Goal: Transaction & Acquisition: Purchase product/service

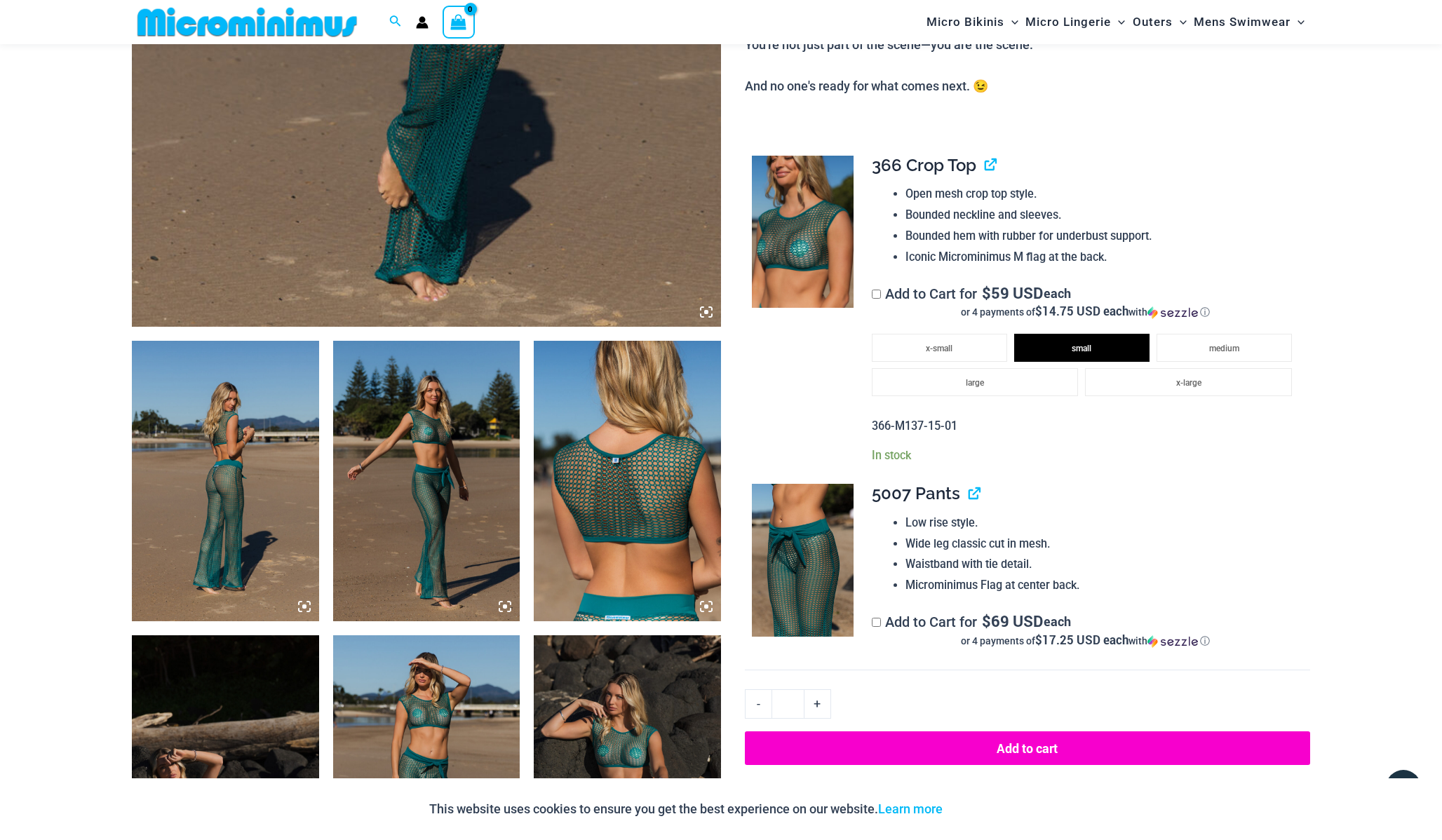
scroll to position [681, 0]
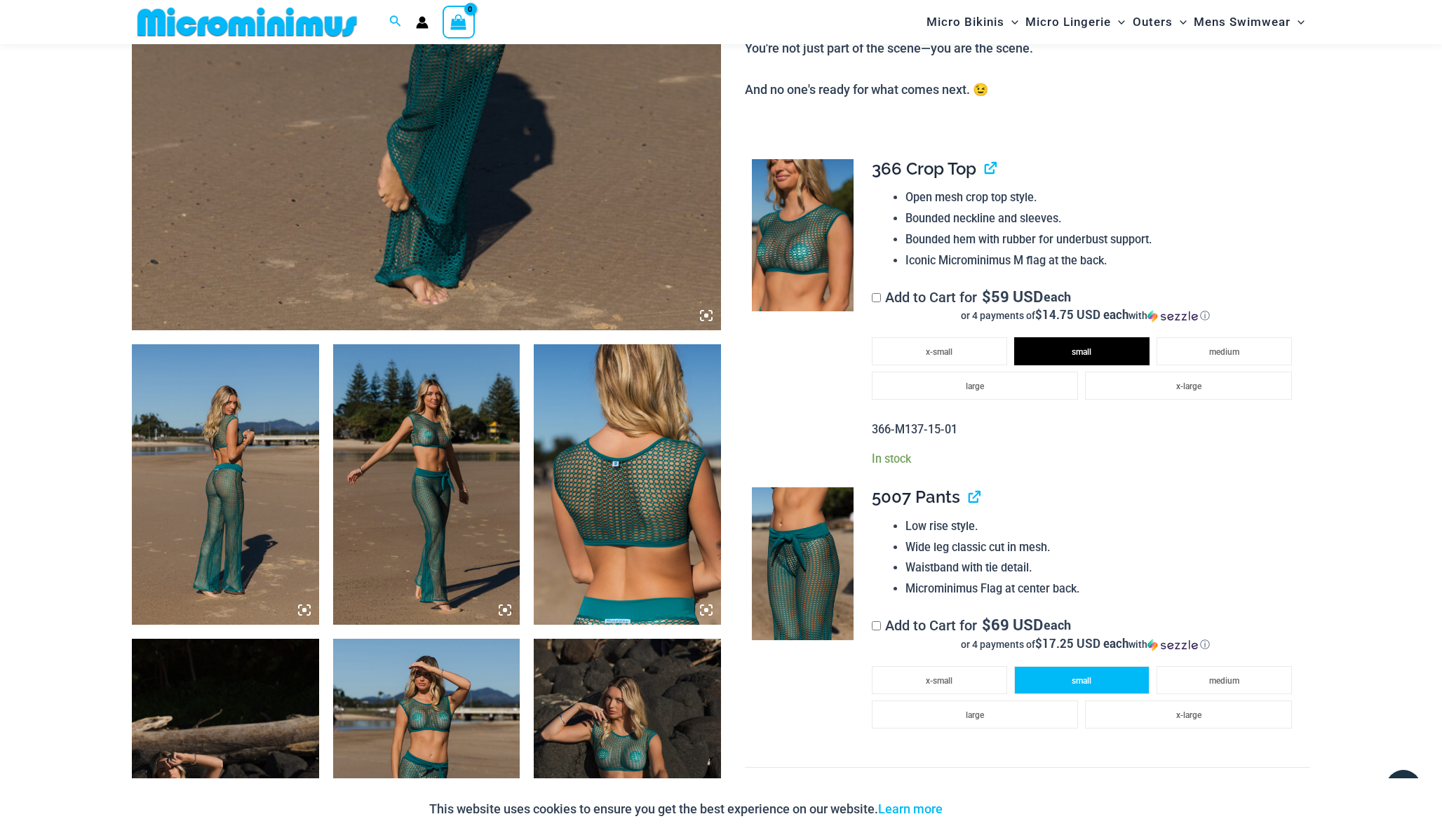
click at [1070, 688] on li "small" at bounding box center [1081, 680] width 135 height 28
click at [255, 514] on img at bounding box center [225, 485] width 187 height 280
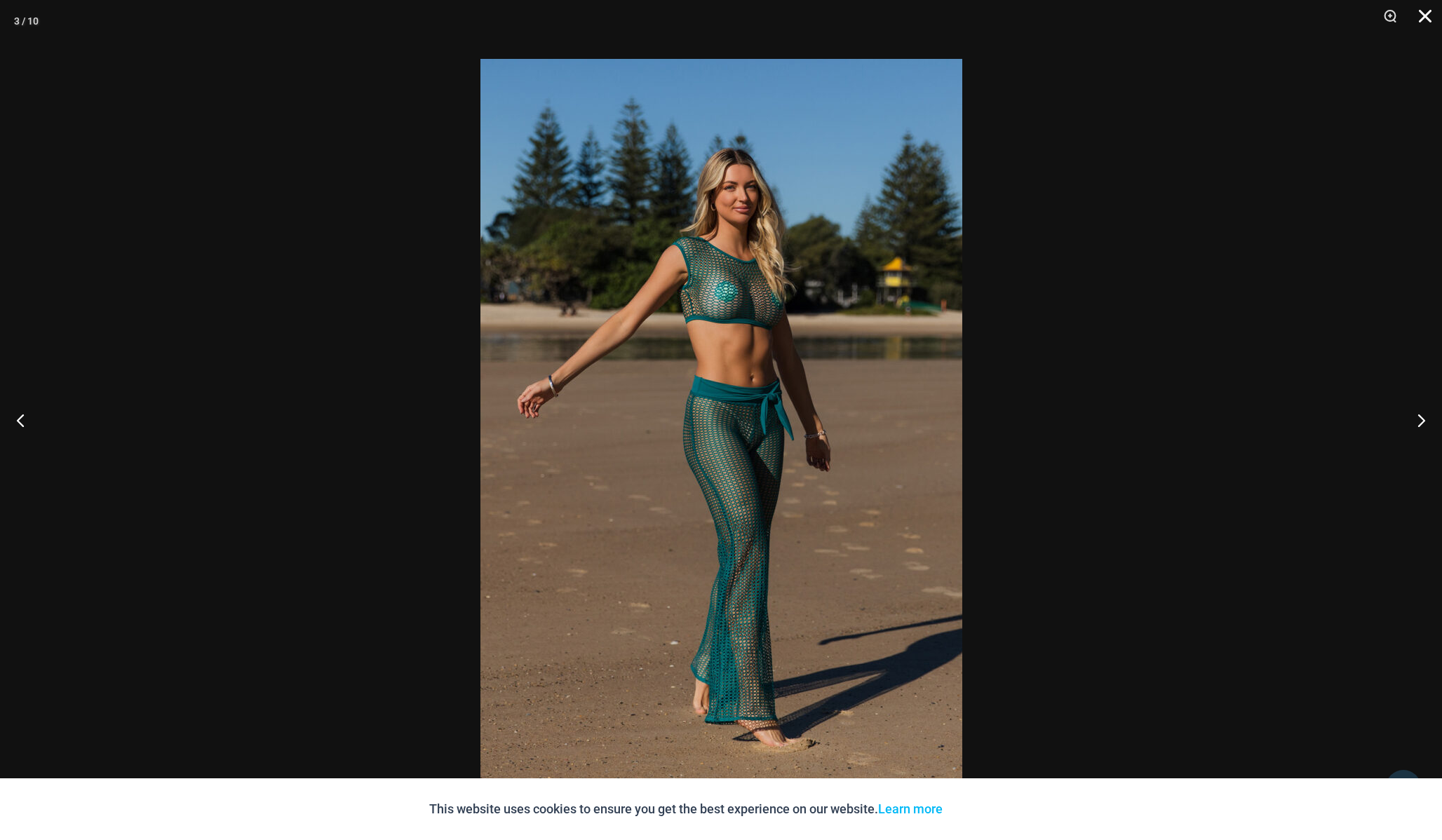
click at [1430, 15] on button "Close" at bounding box center [1420, 21] width 36 height 42
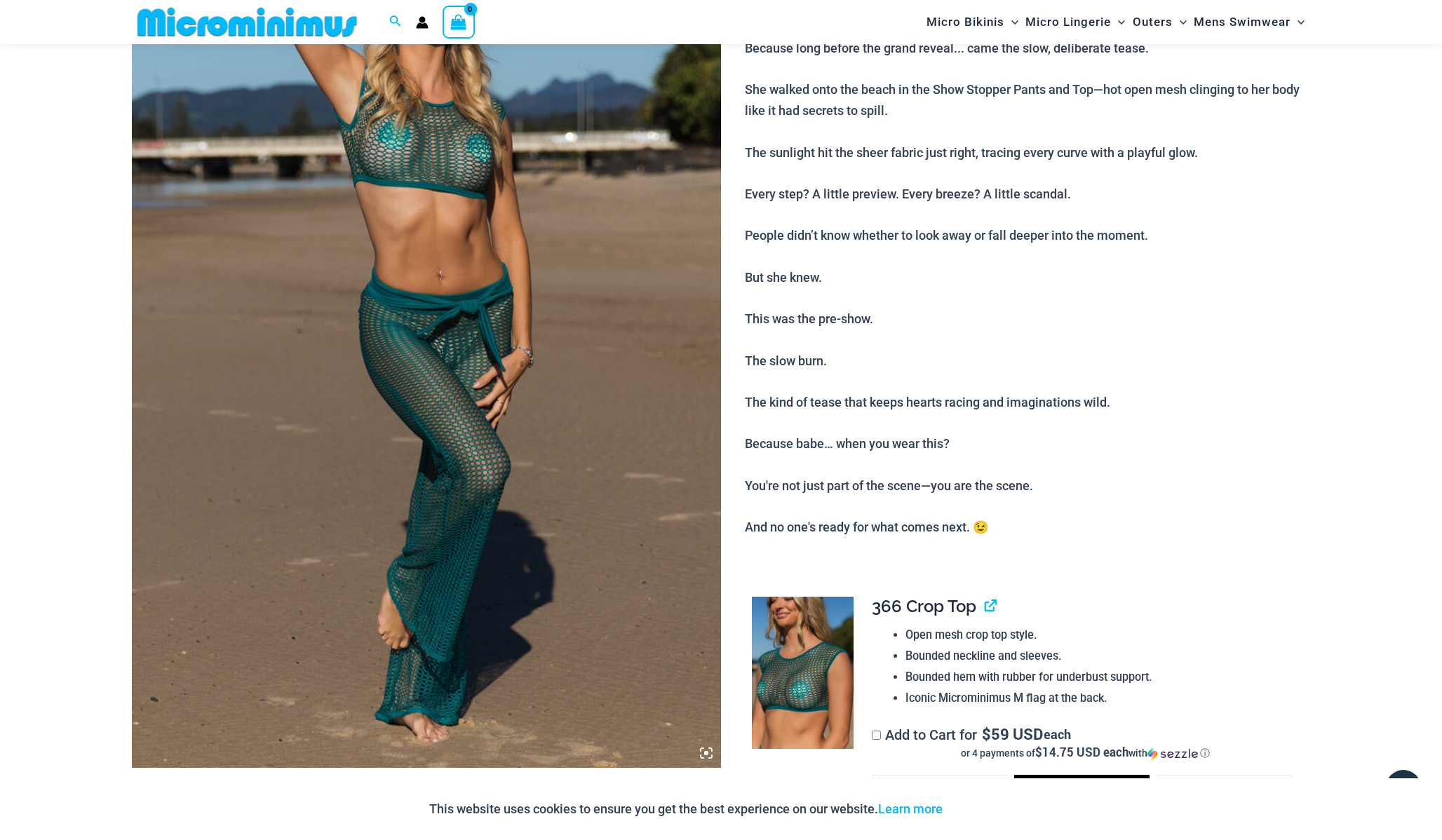
scroll to position [0, 0]
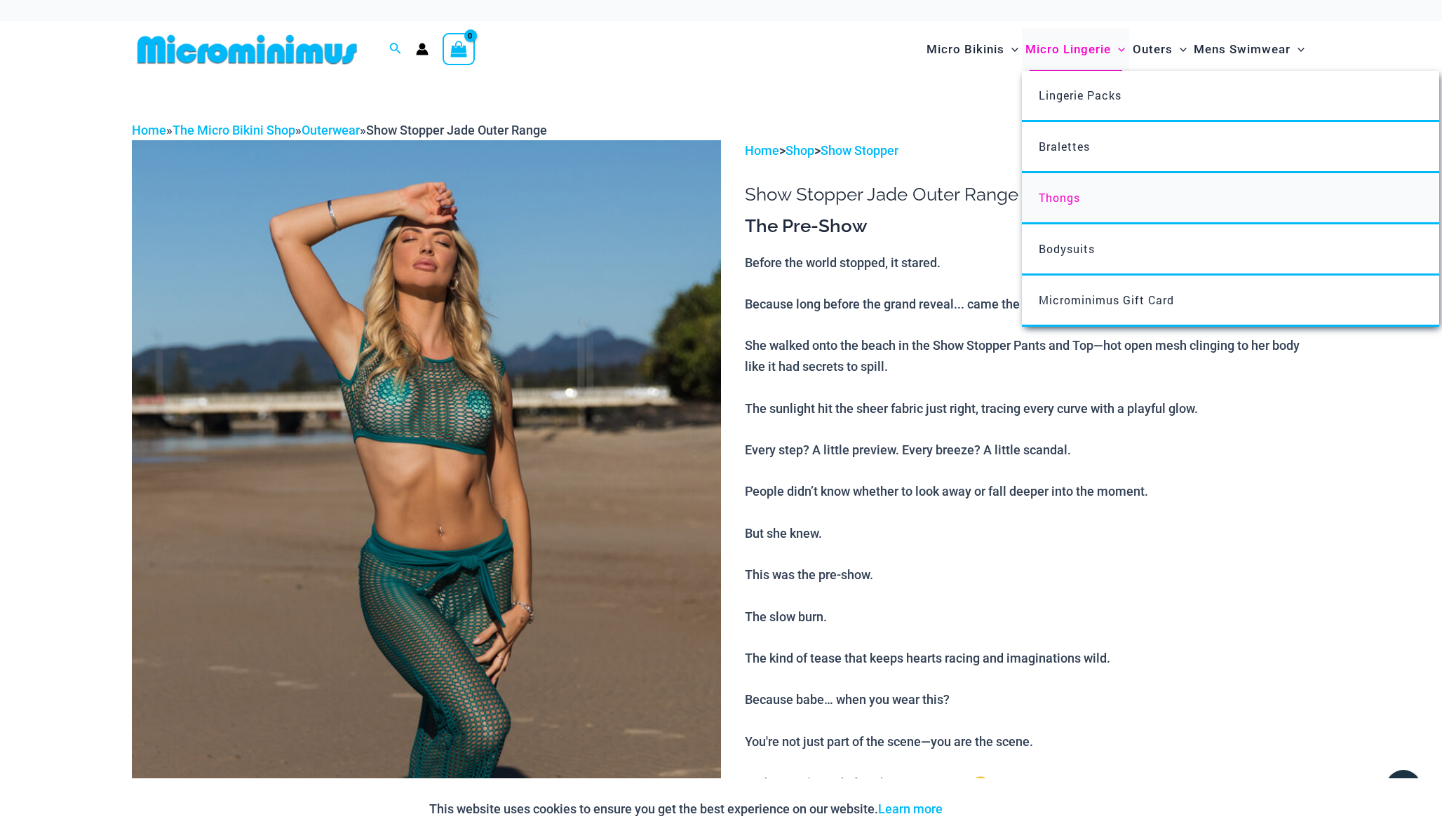
click at [1067, 196] on span "Thongs" at bounding box center [1059, 197] width 41 height 14
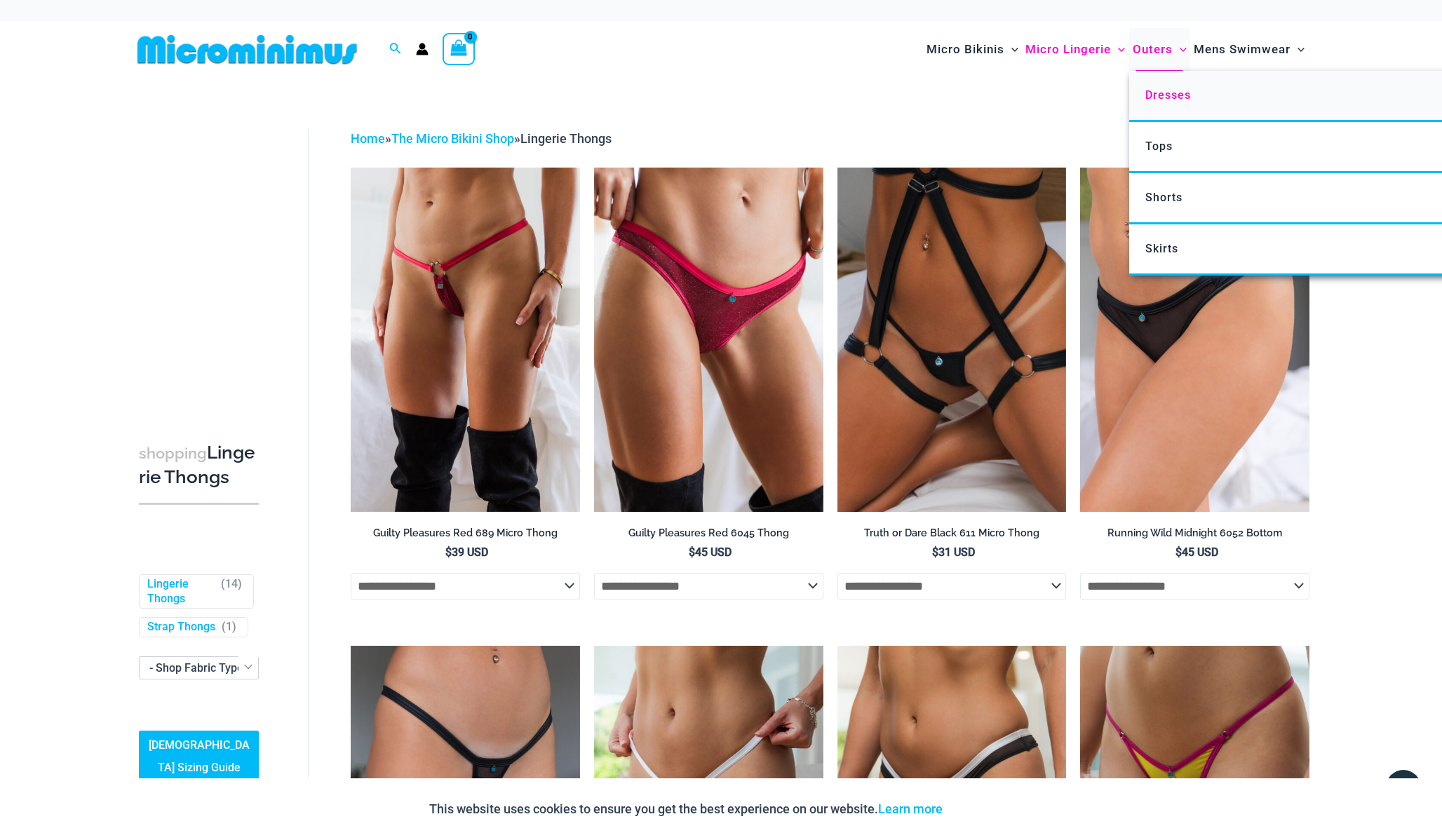
click at [1175, 94] on span "Dresses" at bounding box center [1167, 95] width 45 height 13
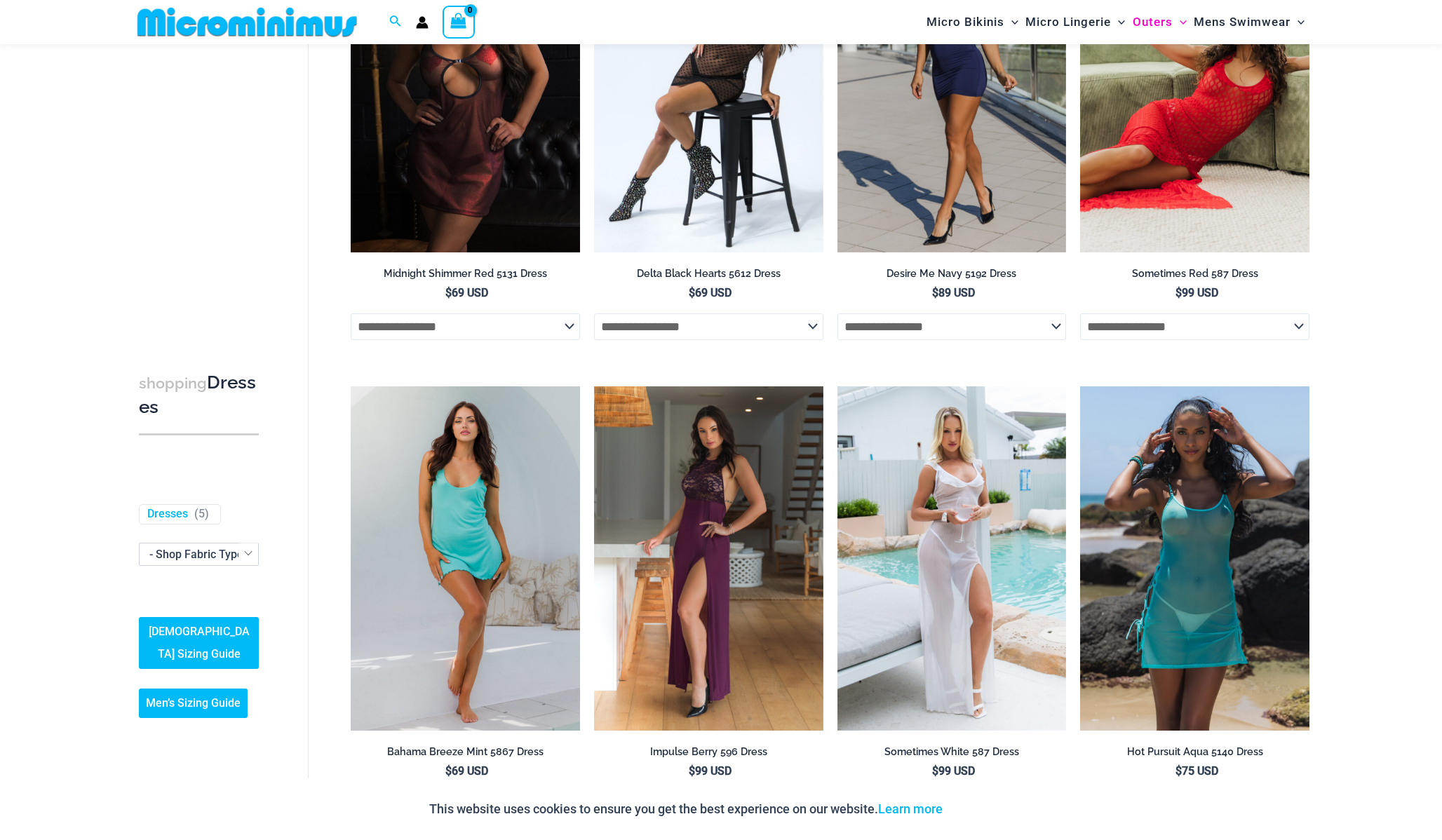
scroll to position [201, 0]
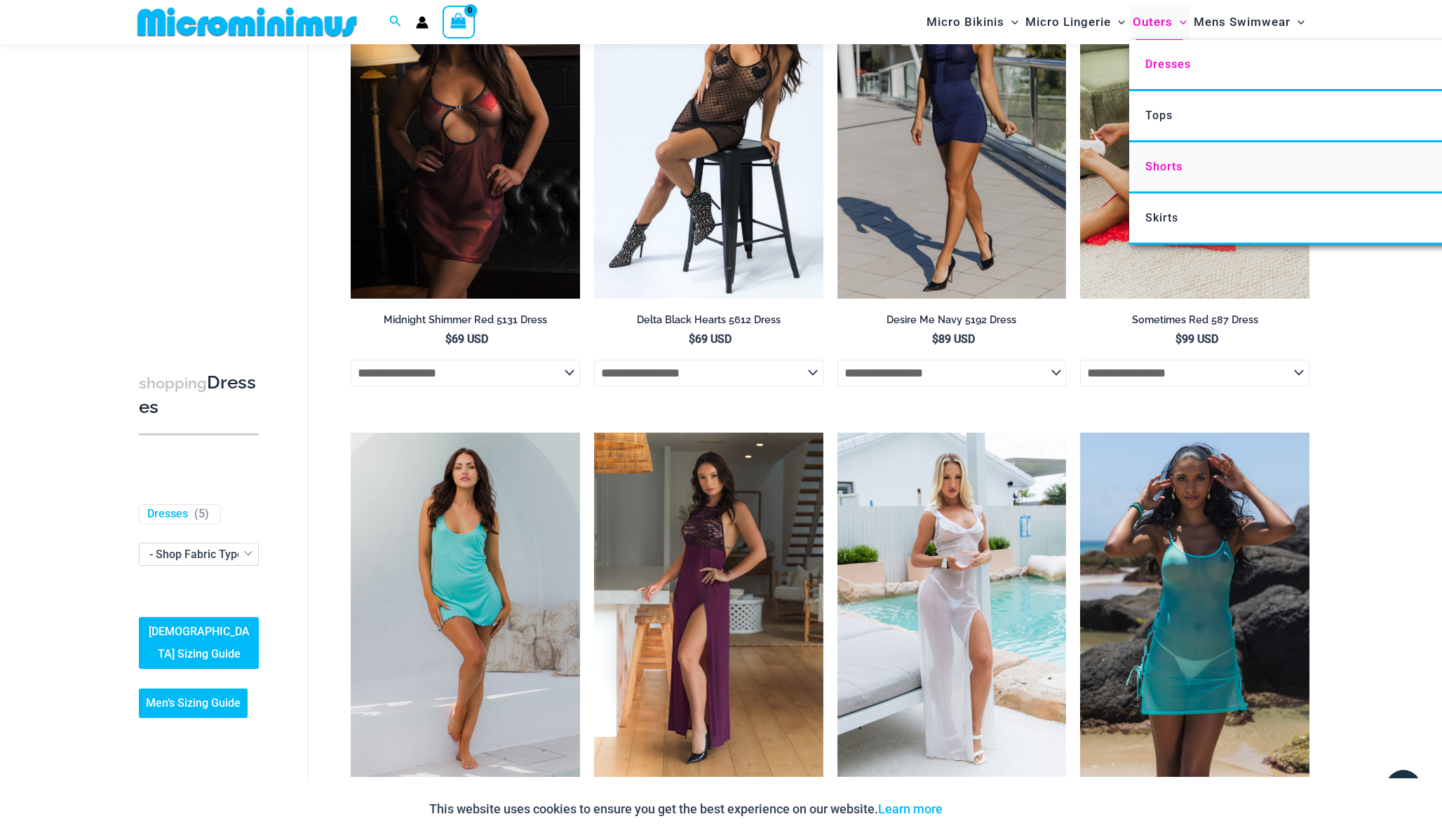
click at [1163, 172] on span "Shorts" at bounding box center [1164, 167] width 37 height 13
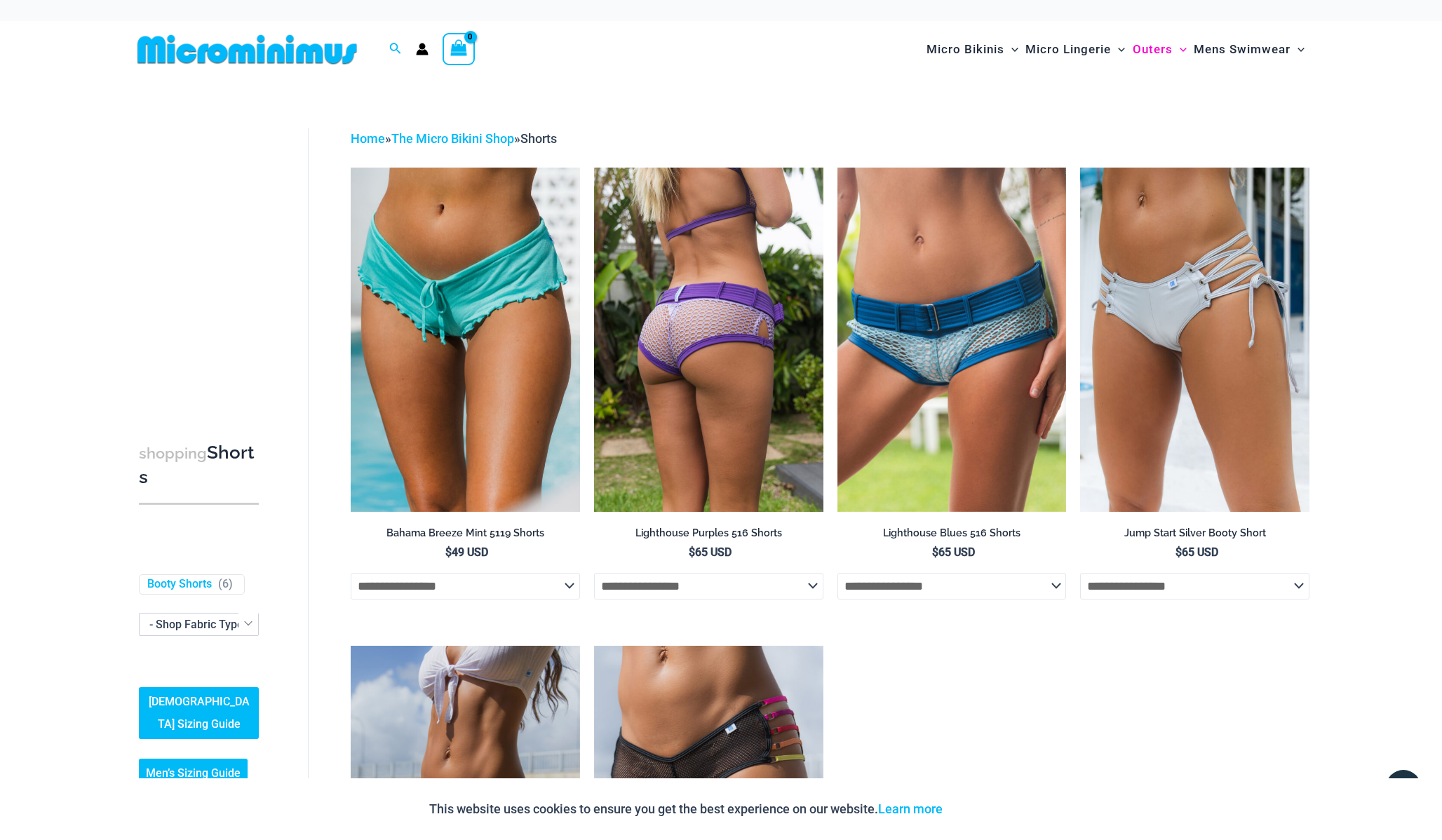
click at [691, 366] on img at bounding box center [709, 340] width 229 height 344
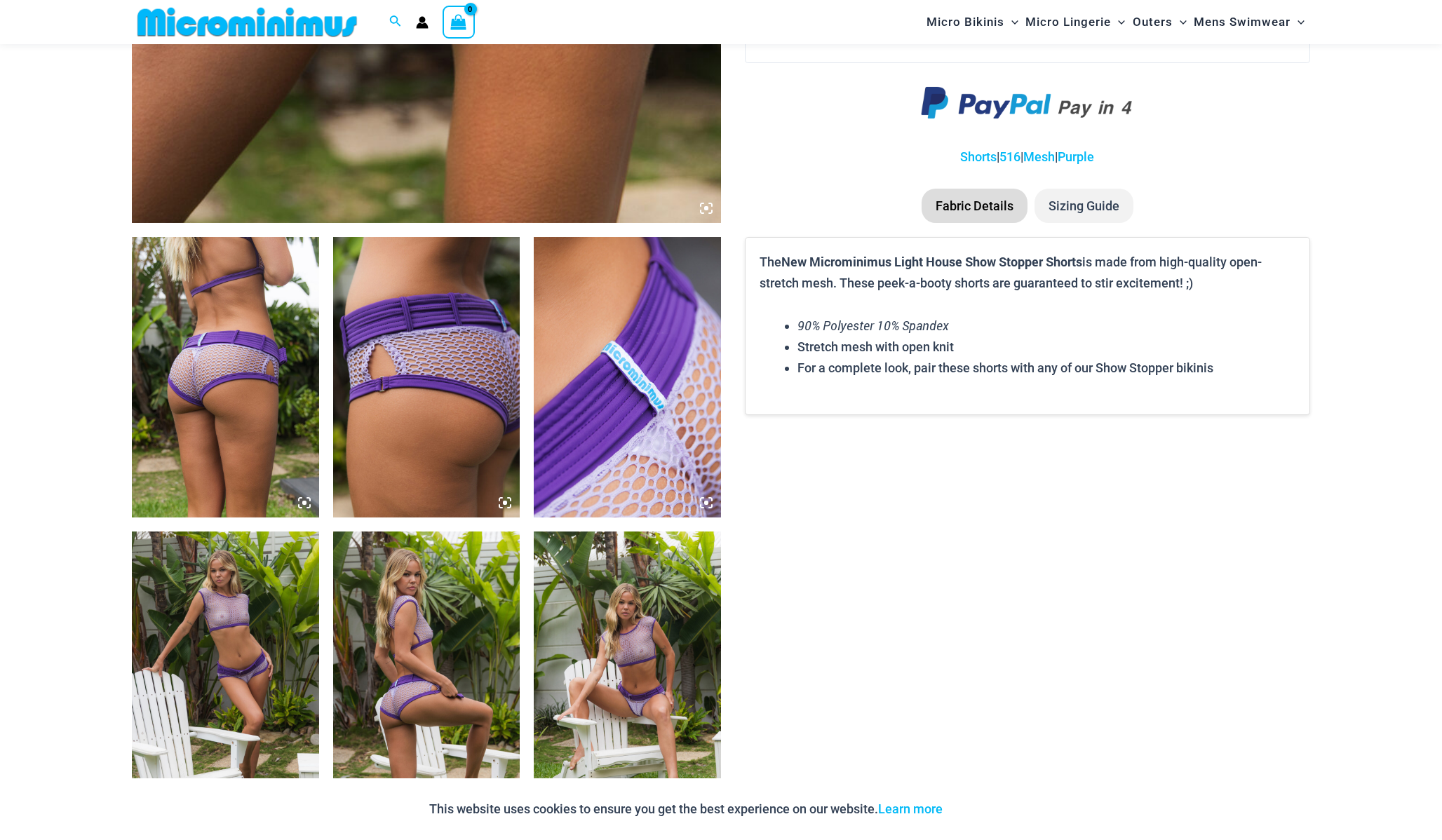
scroll to position [867, 0]
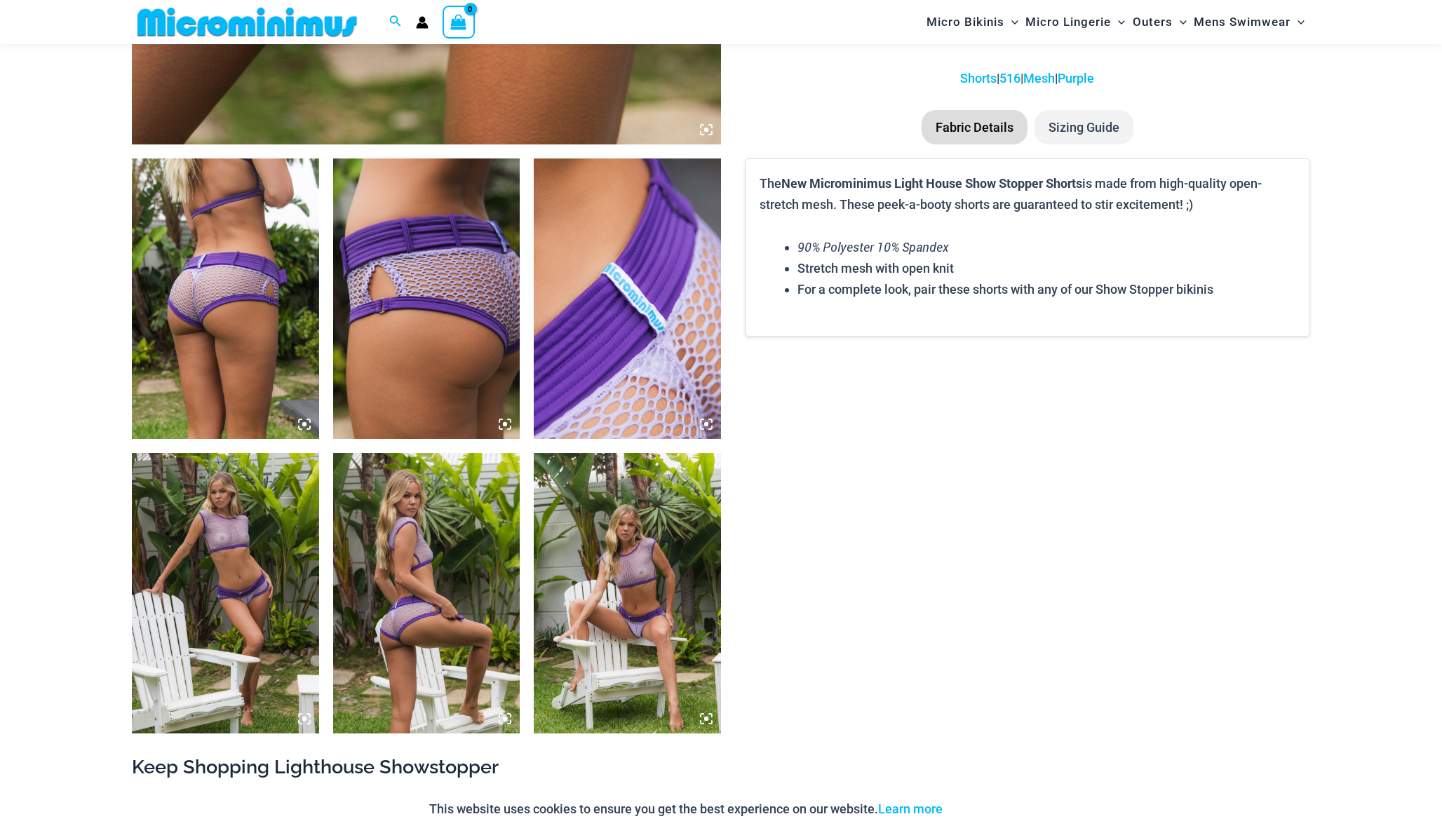
click at [447, 553] on img at bounding box center [426, 593] width 187 height 280
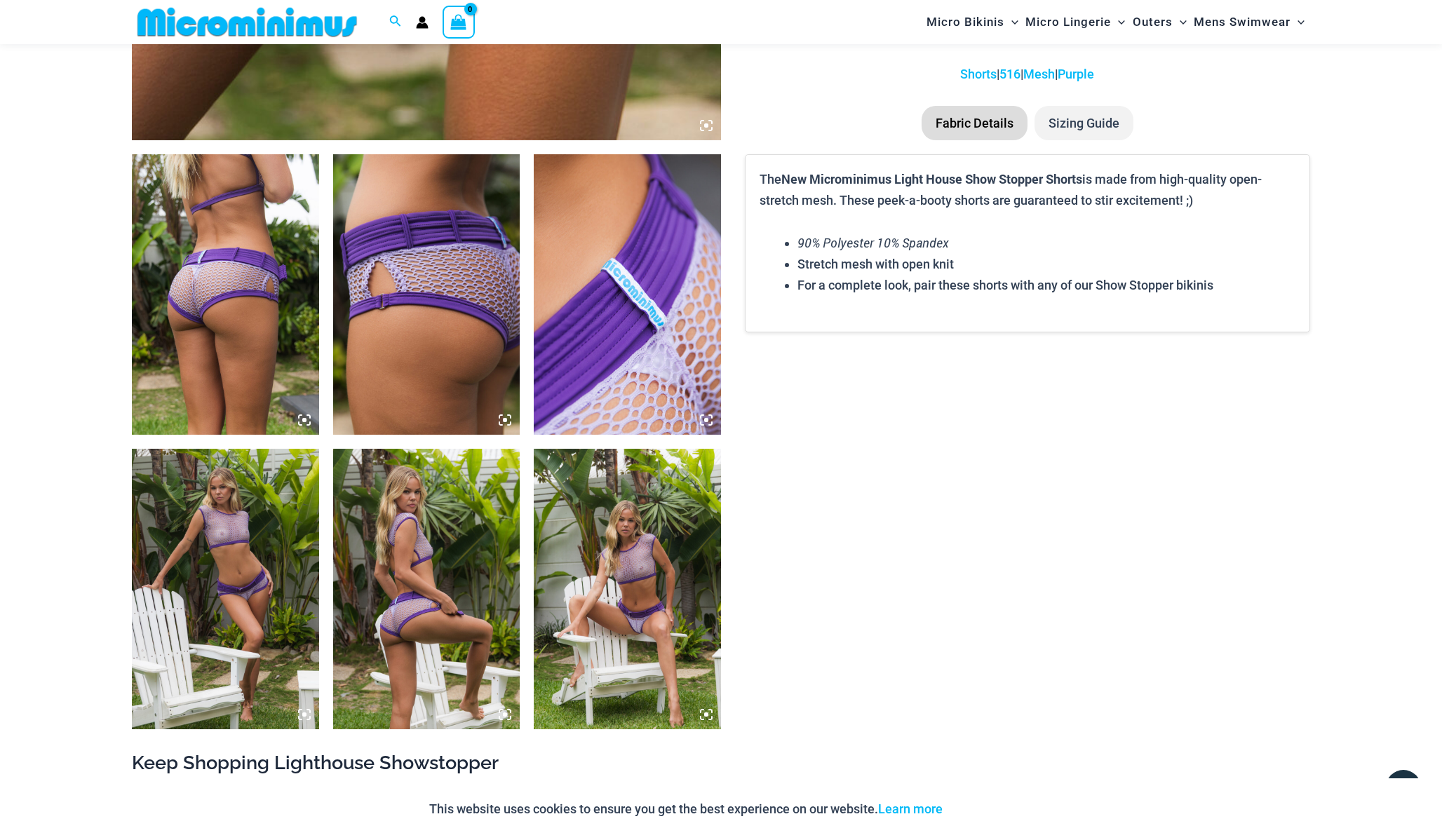
scroll to position [857, 0]
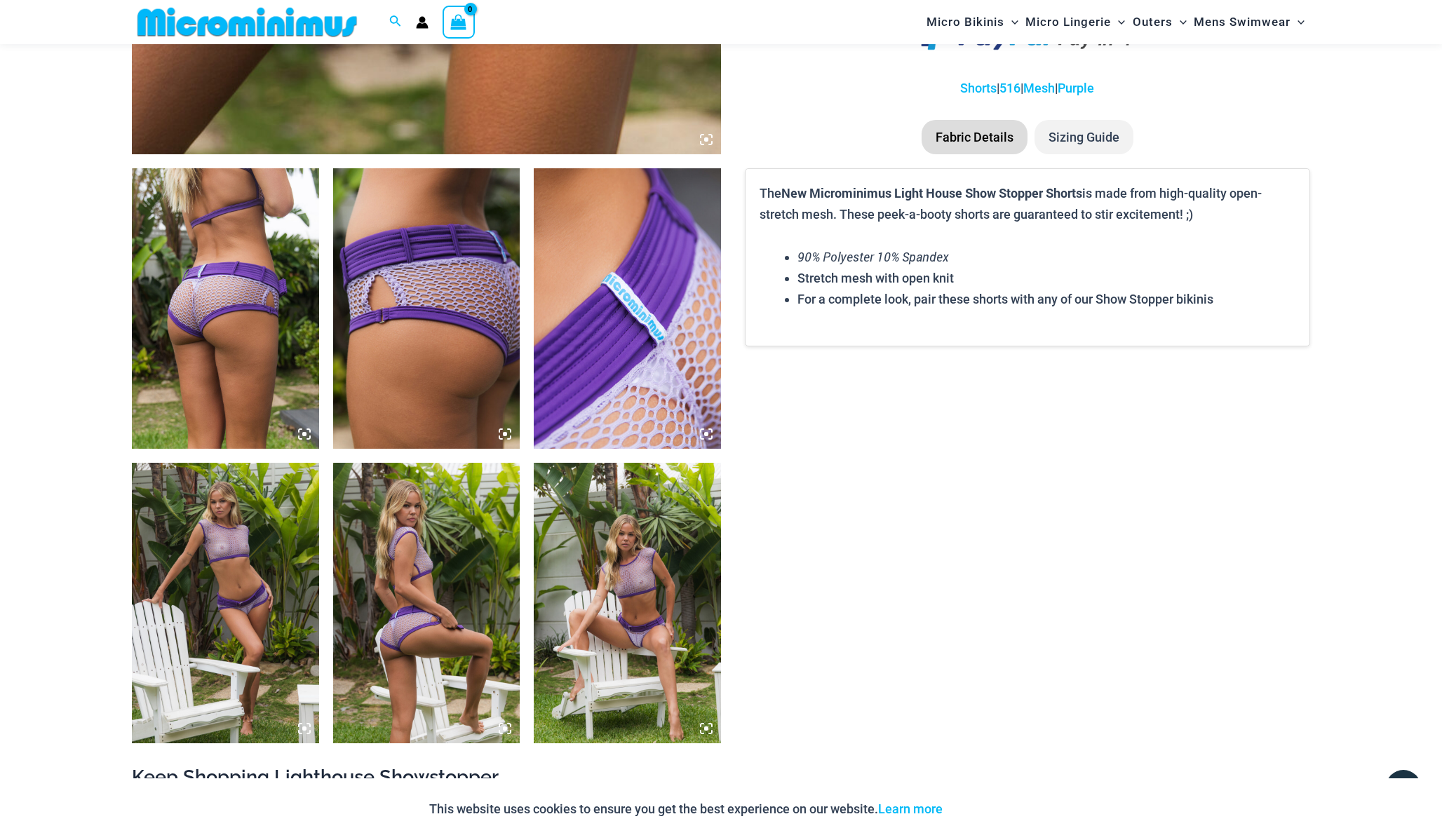
click at [1083, 136] on li "Sizing Guide" at bounding box center [1083, 137] width 99 height 36
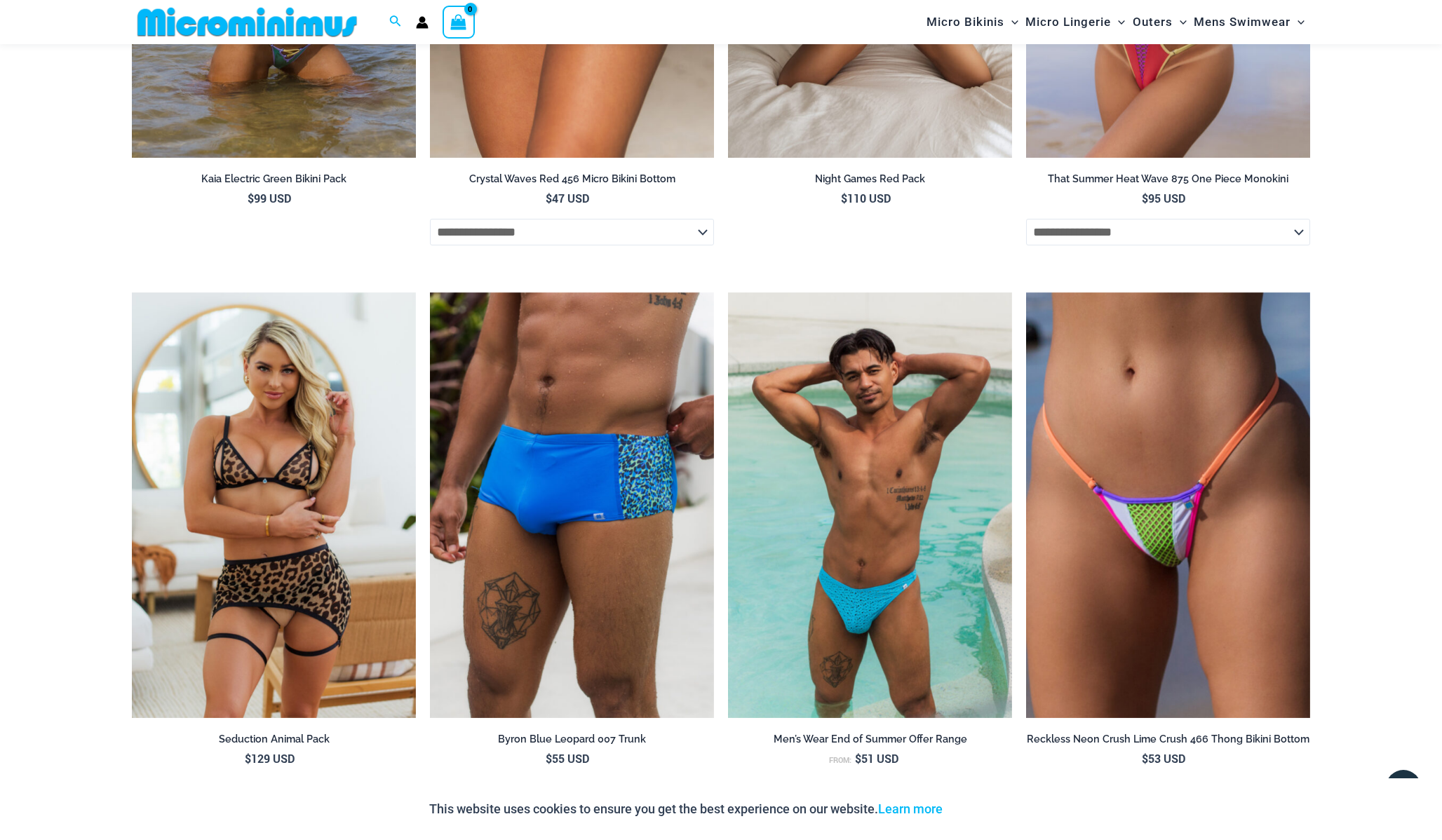
scroll to position [3696, 0]
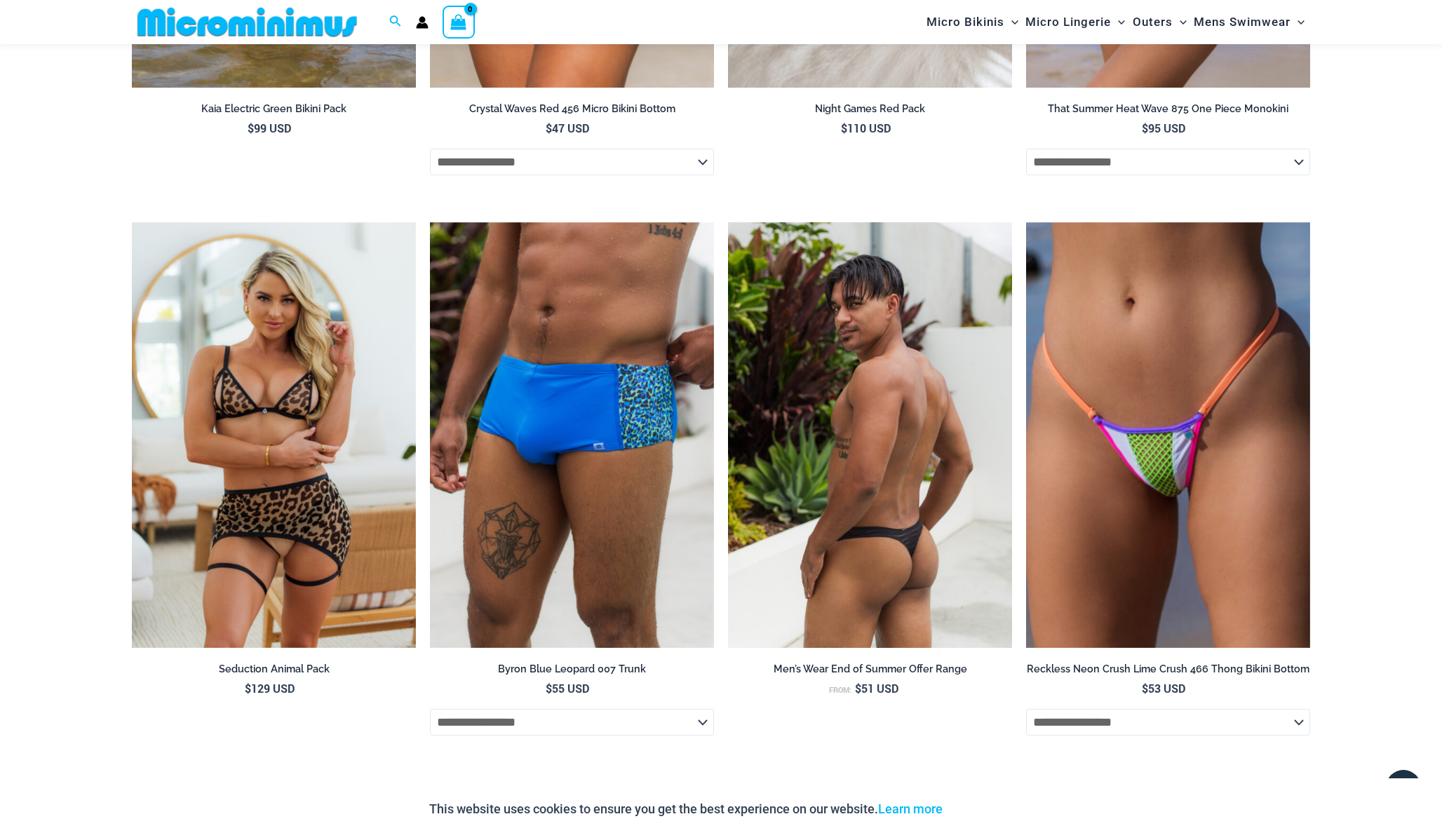
click at [827, 556] on img at bounding box center [870, 436] width 284 height 426
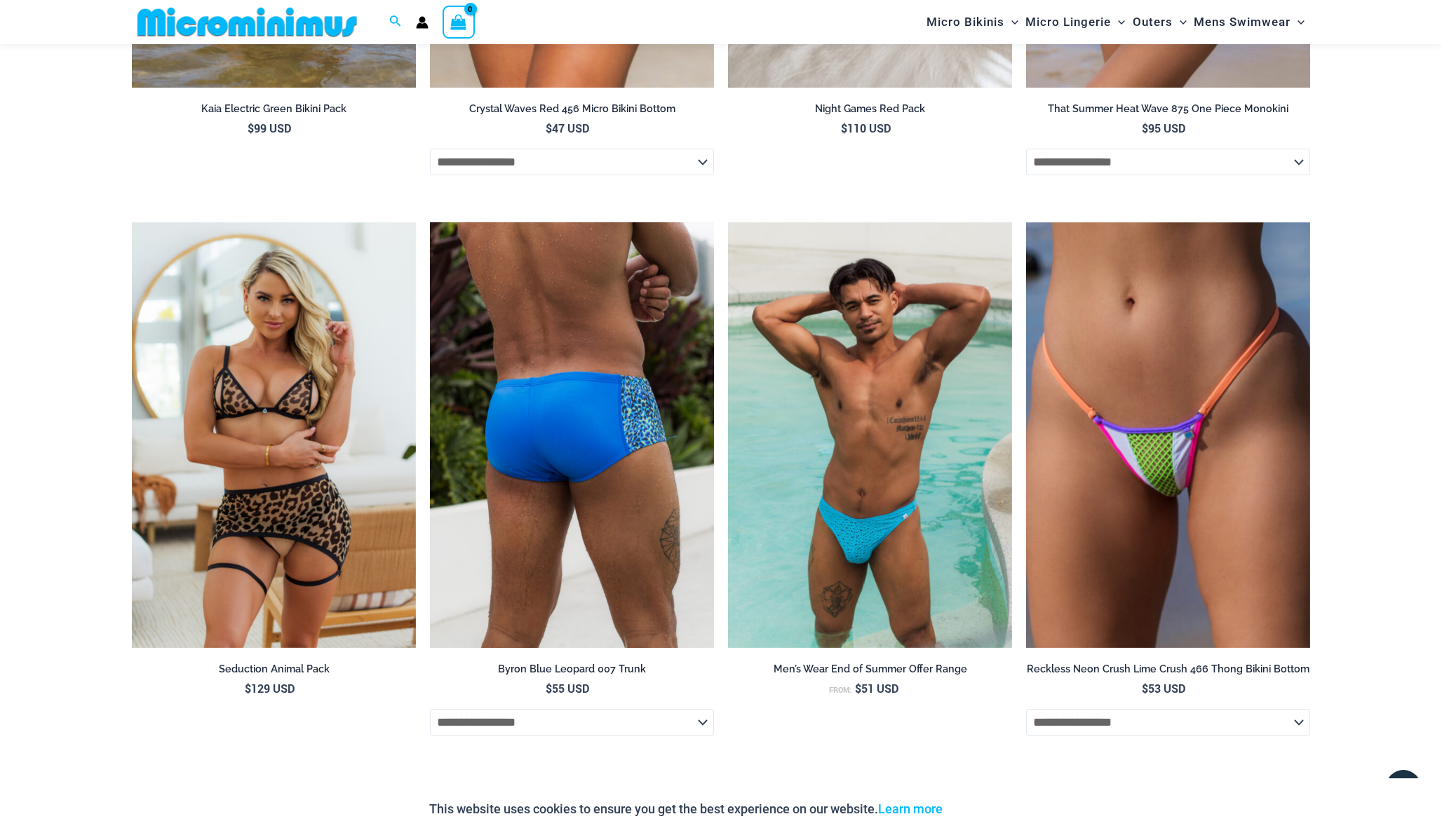
click at [696, 724] on select "**********" at bounding box center [572, 723] width 284 height 27
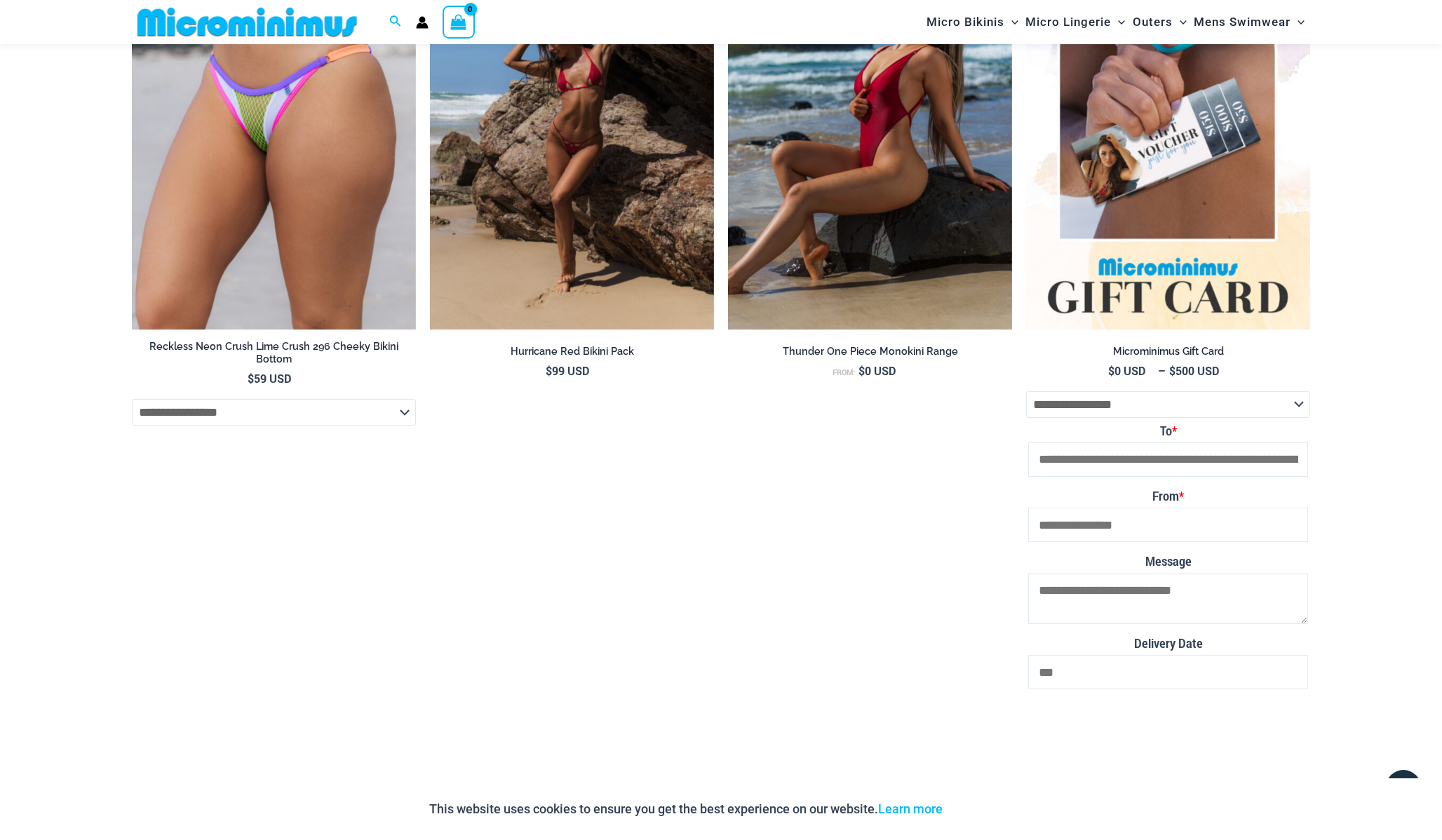
scroll to position [4504, 0]
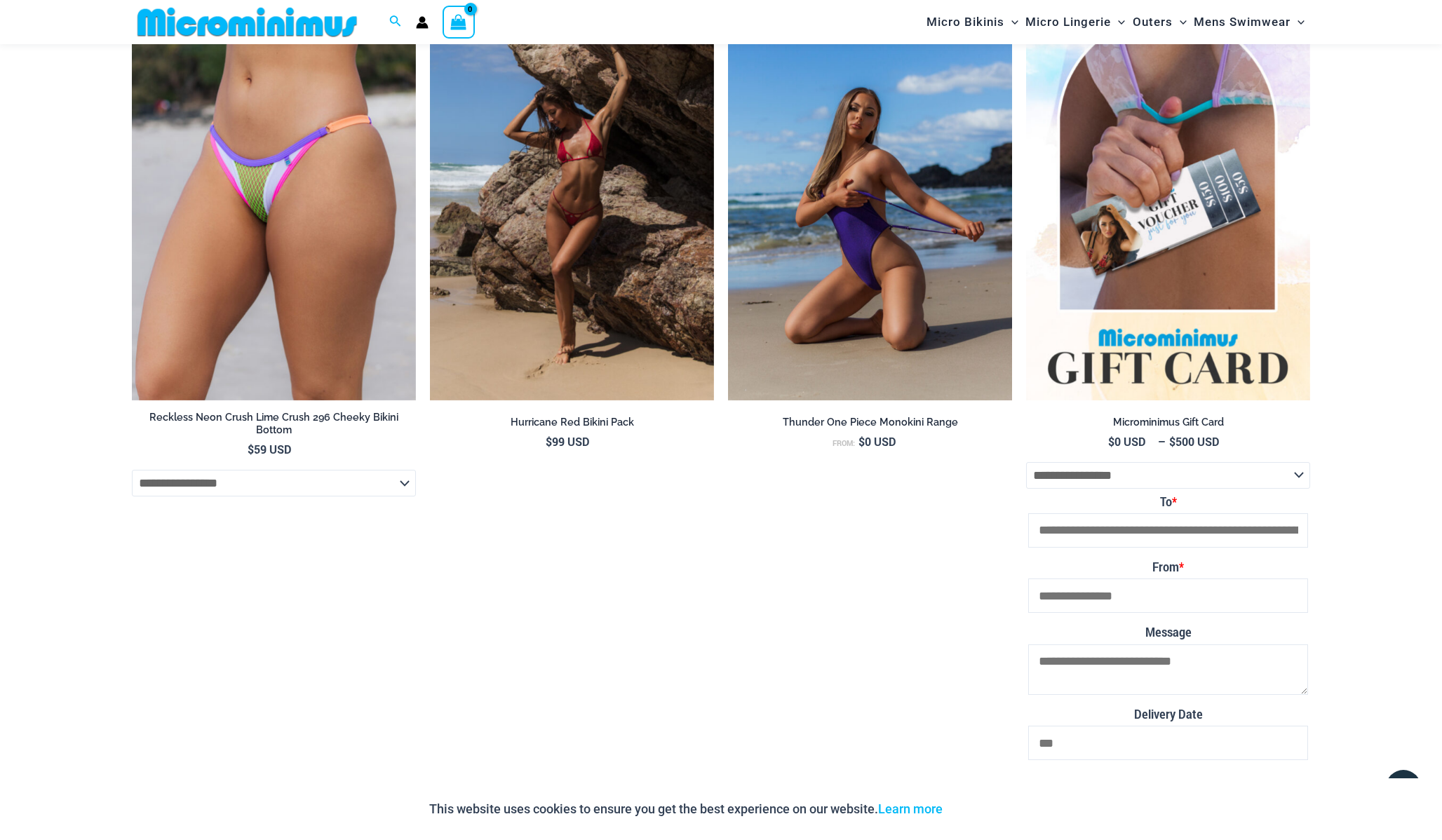
click at [876, 240] on img at bounding box center [870, 188] width 284 height 426
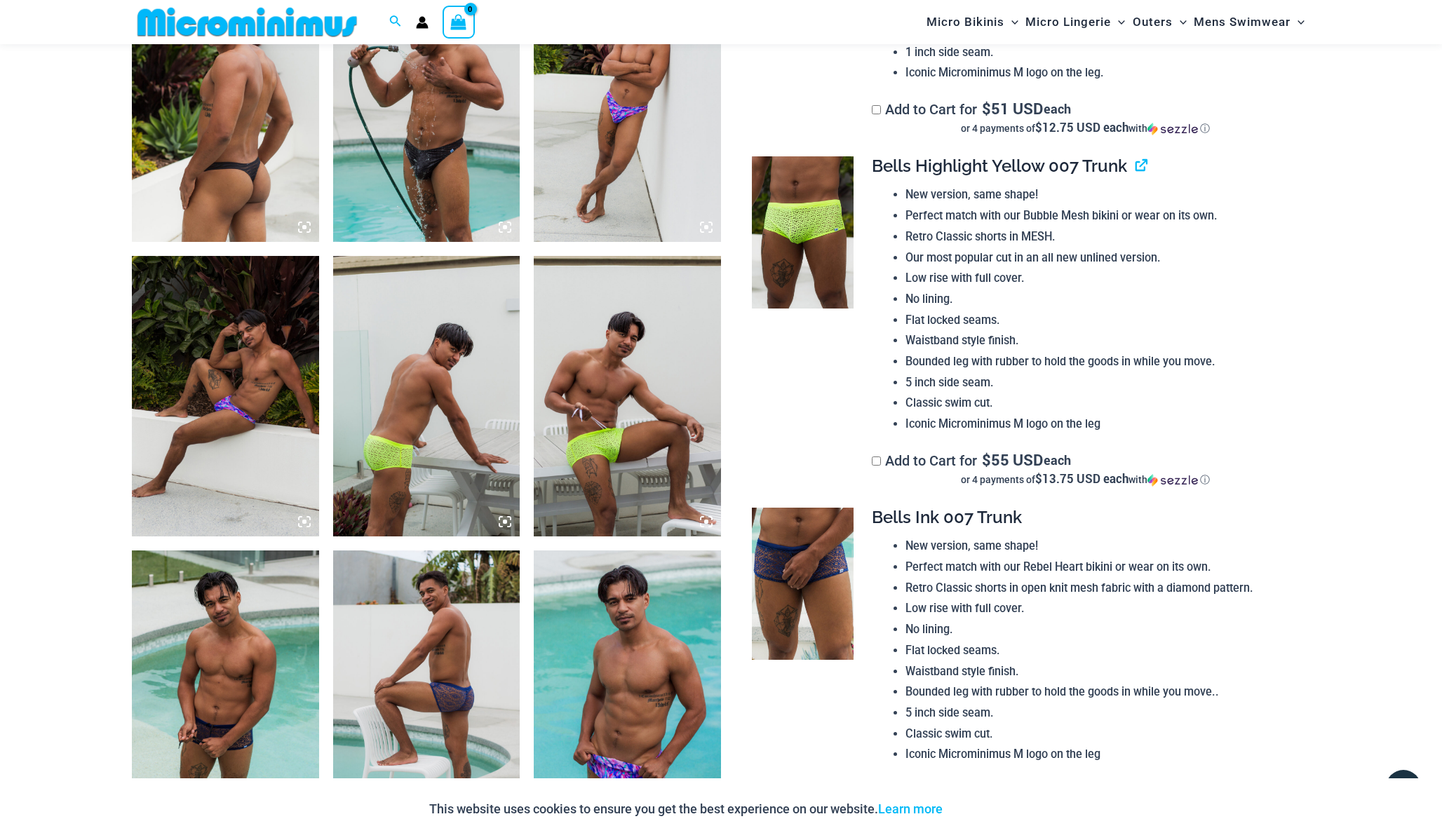
scroll to position [1113, 0]
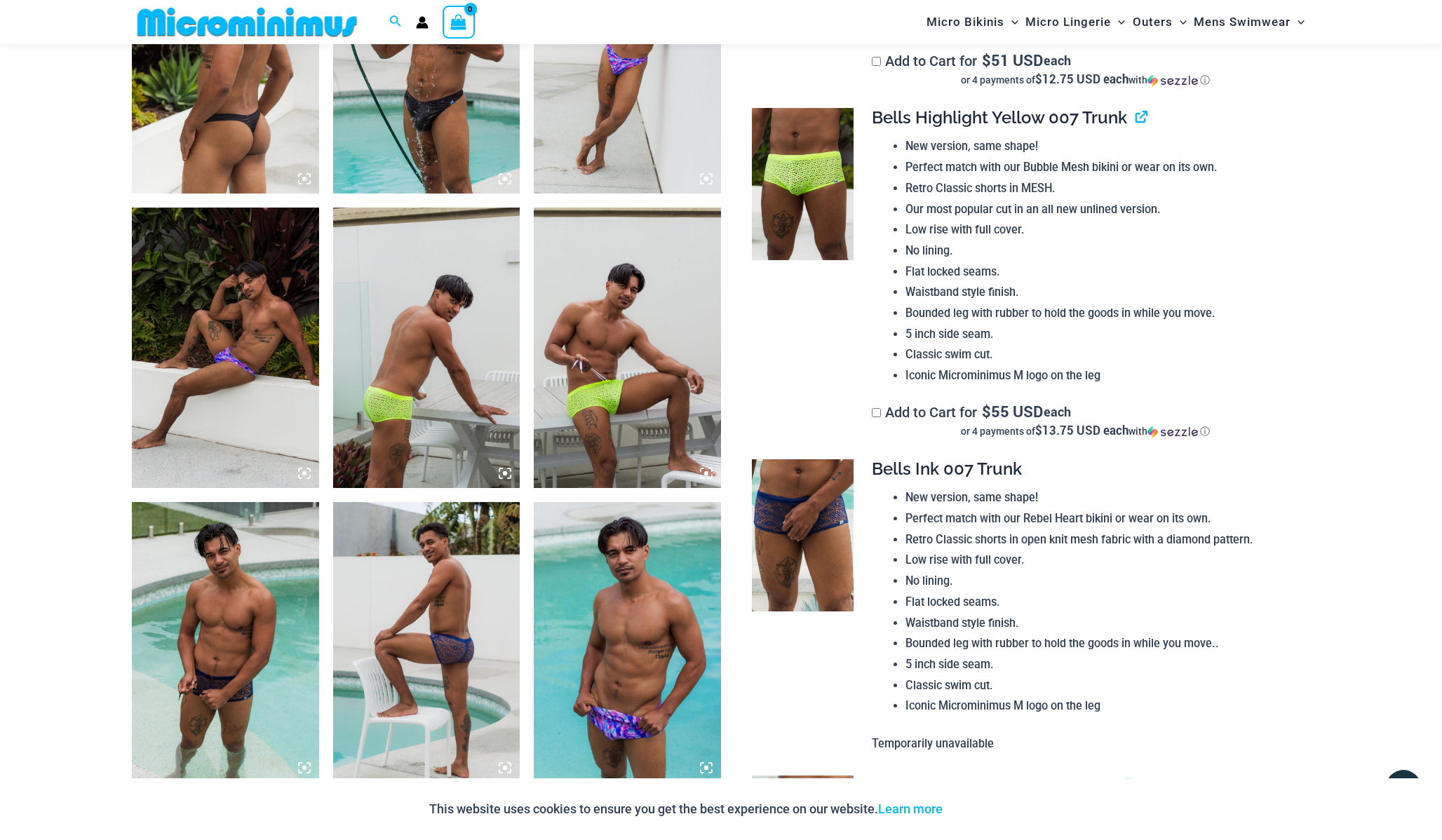
click at [777, 540] on img at bounding box center [803, 535] width 102 height 153
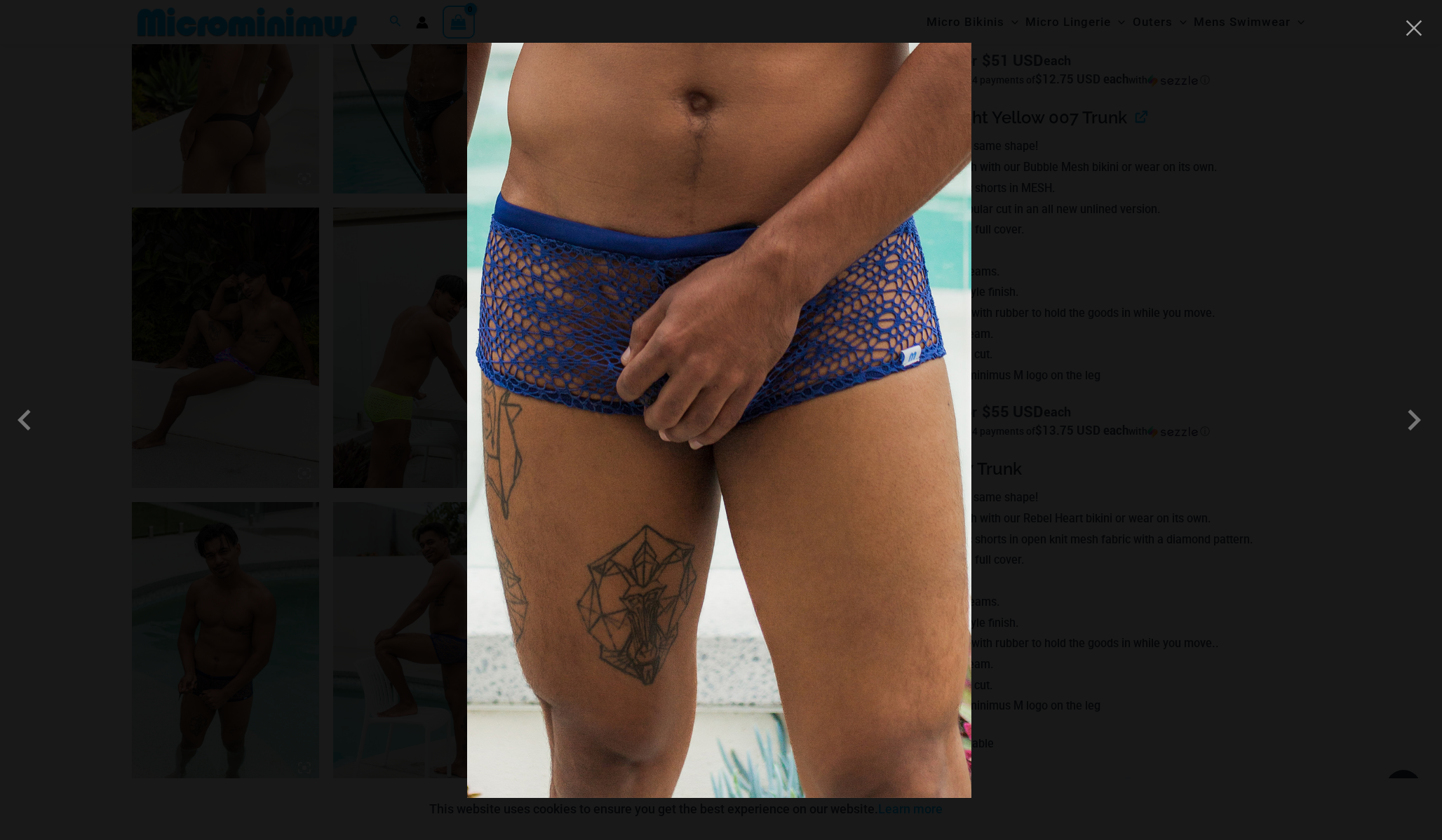
click at [1055, 481] on div at bounding box center [721, 420] width 1442 height 840
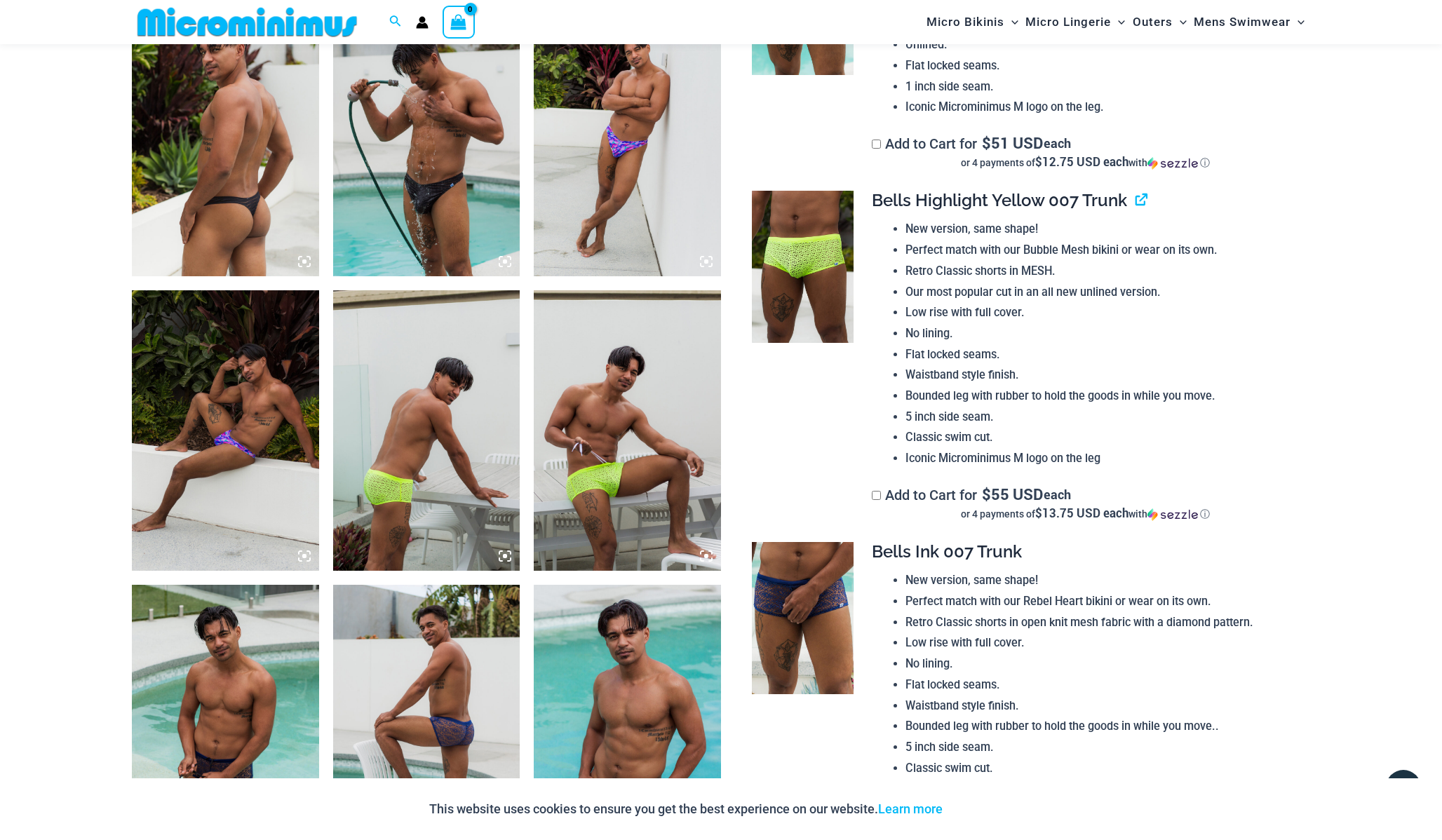
scroll to position [1028, 0]
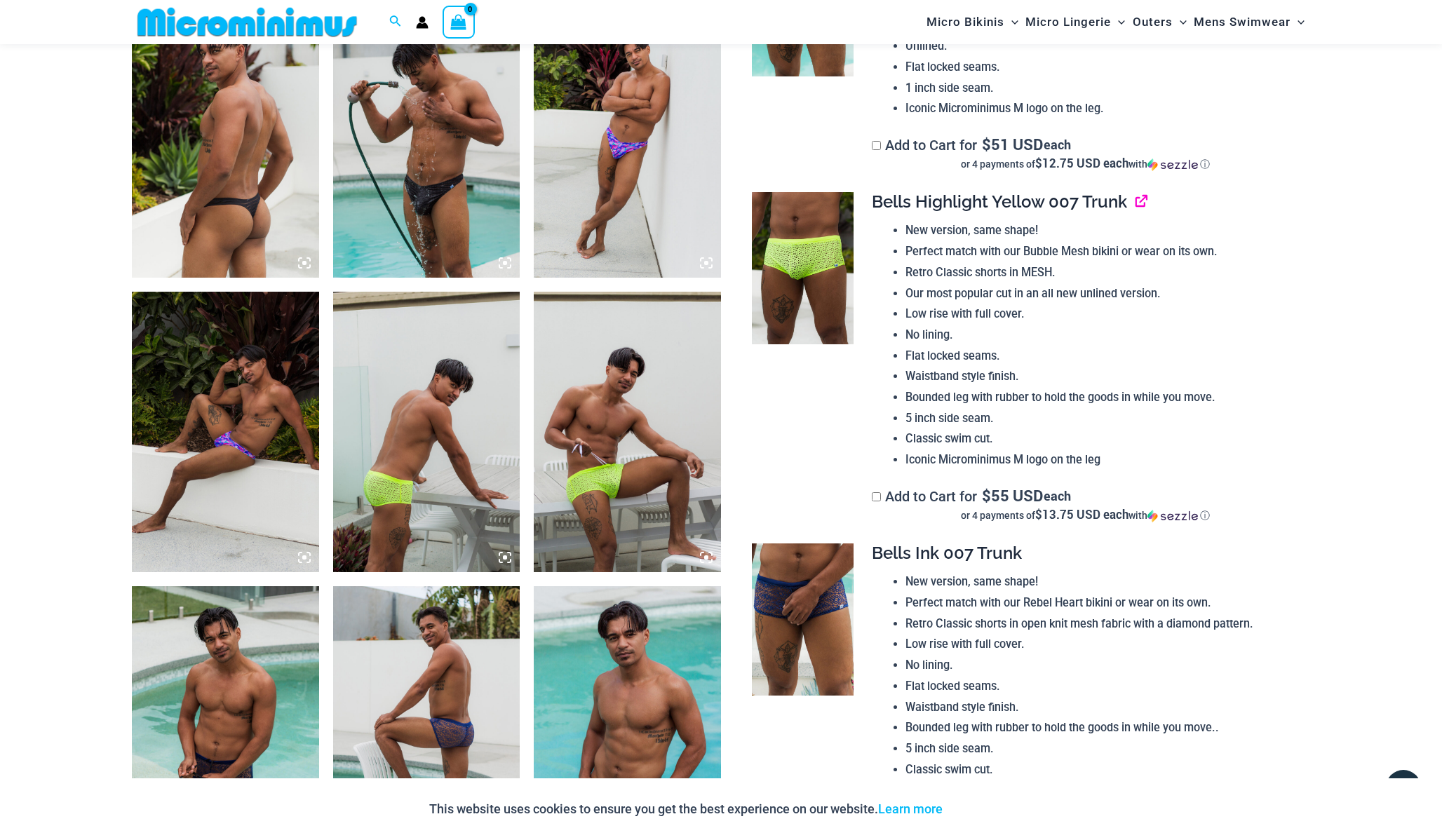
click at [1136, 204] on link "View product" at bounding box center [1136, 201] width 0 height 20
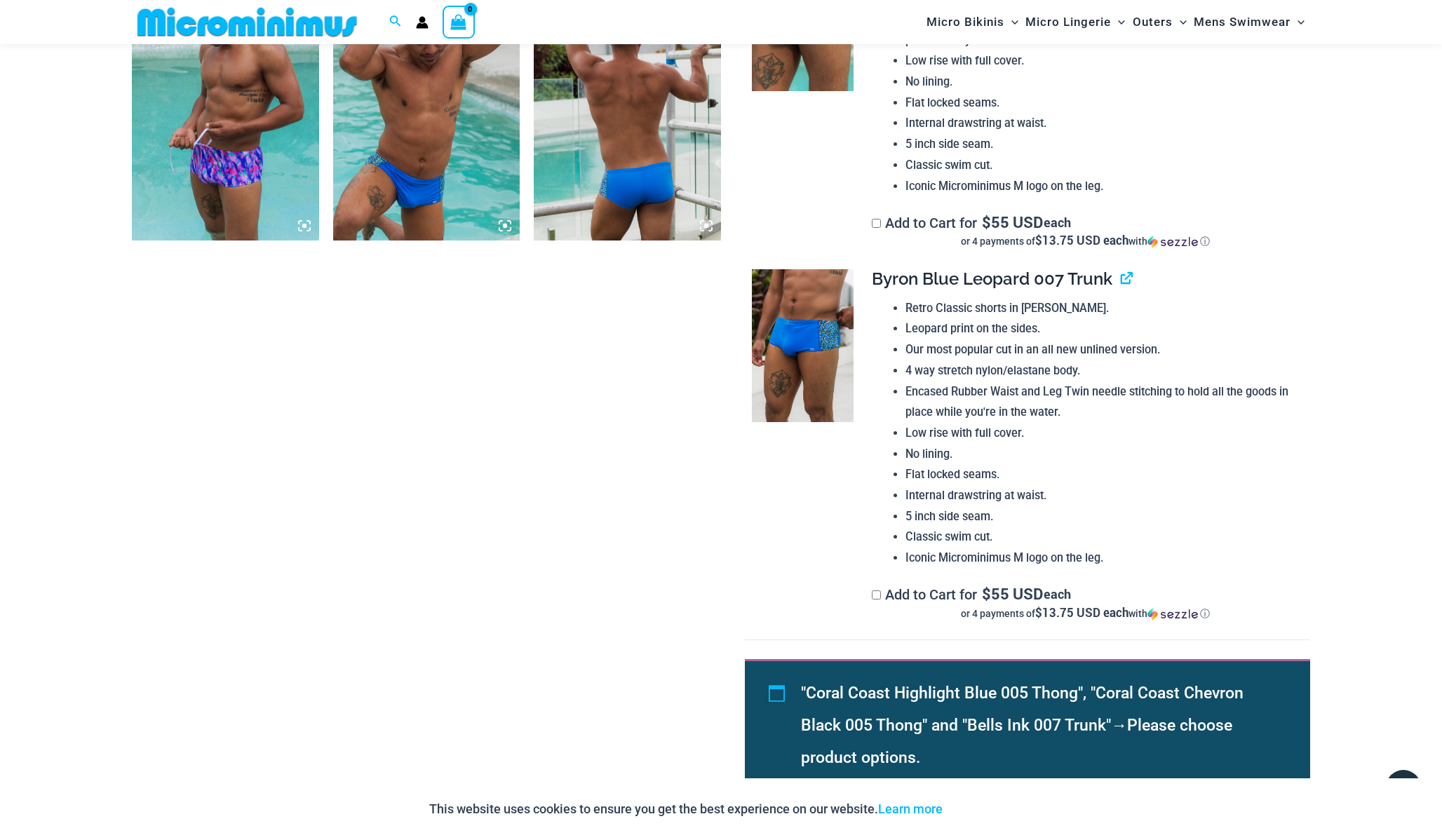
scroll to position [2004, 0]
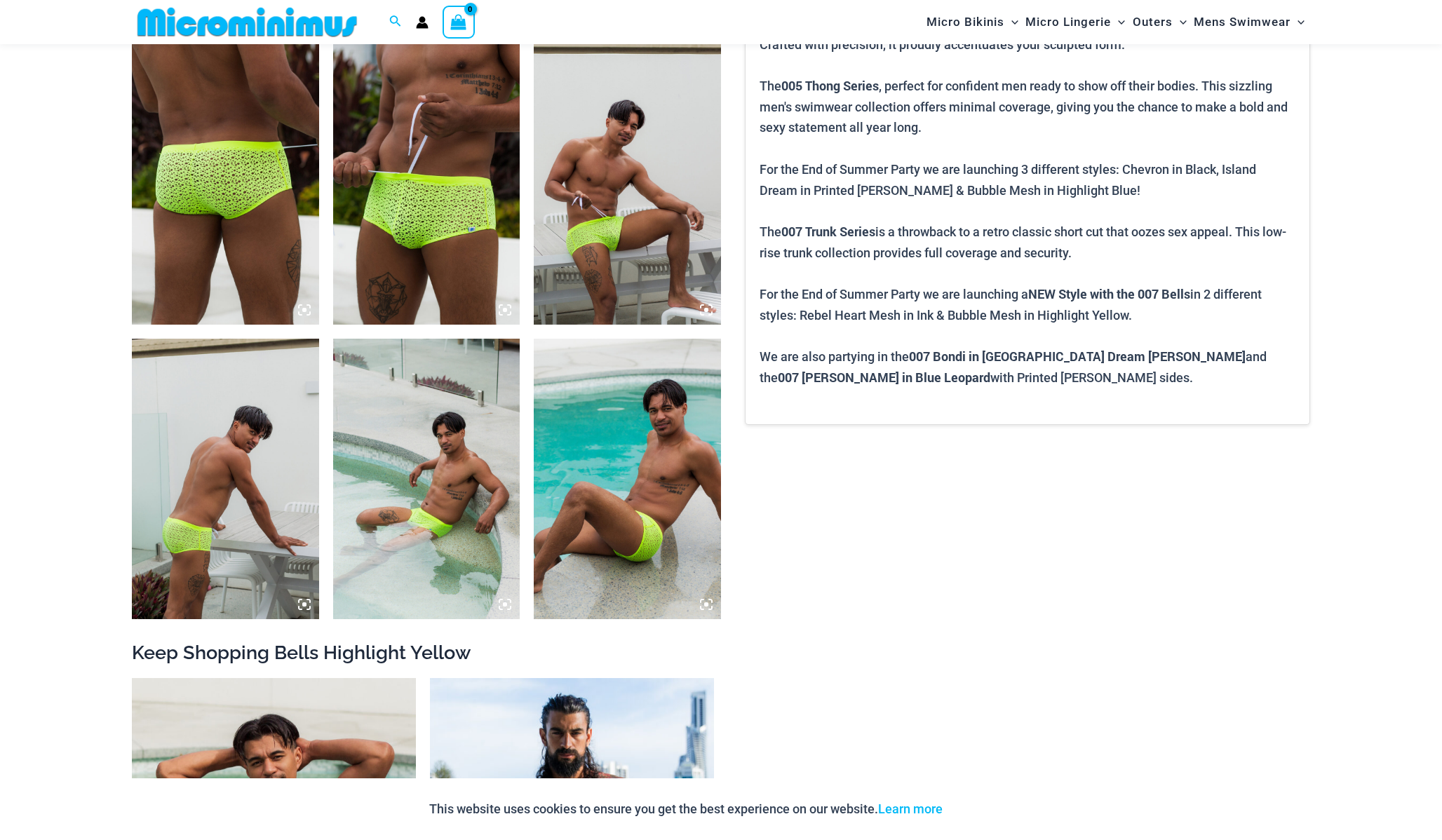
scroll to position [1081, 0]
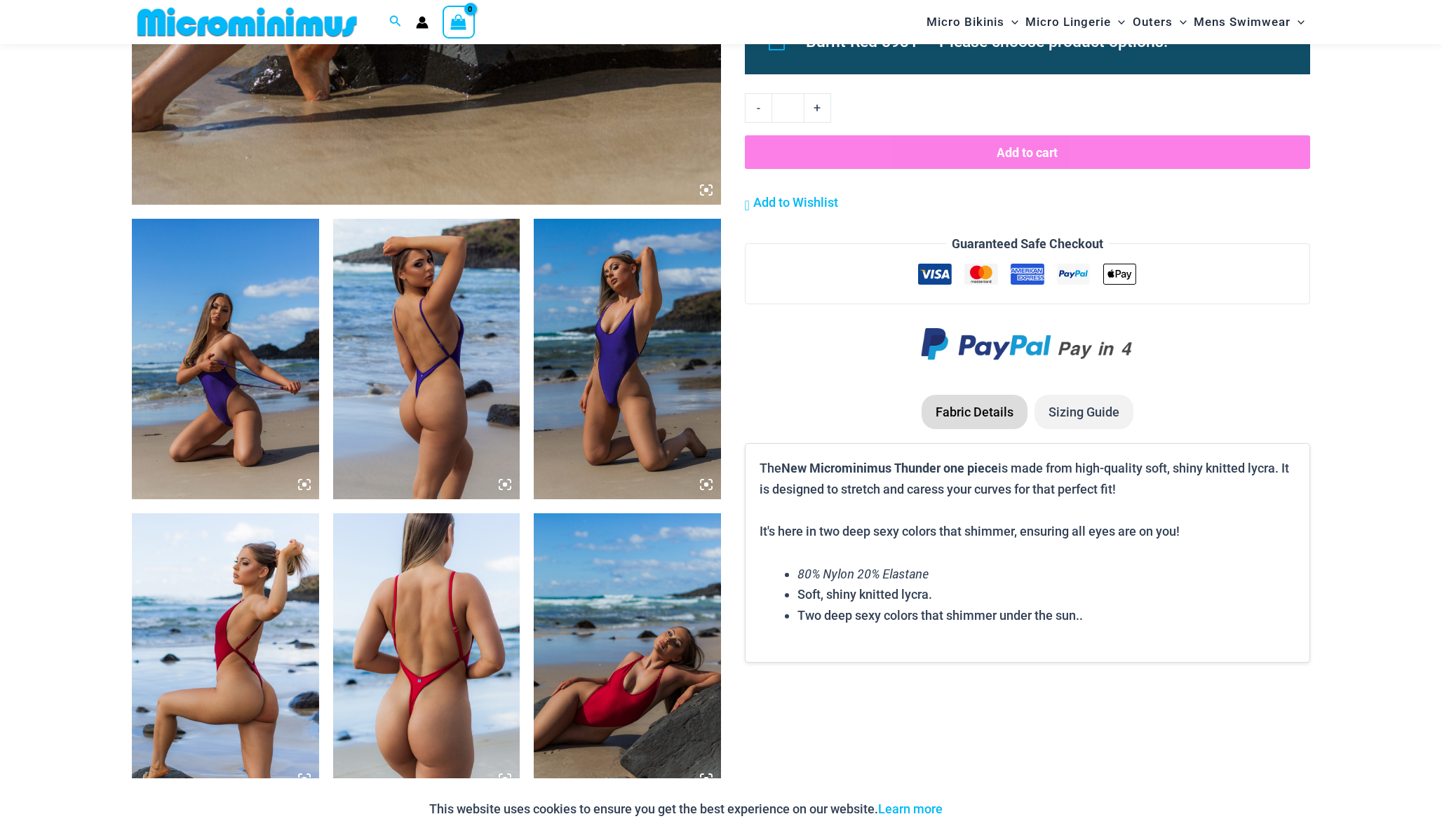
scroll to position [812, 0]
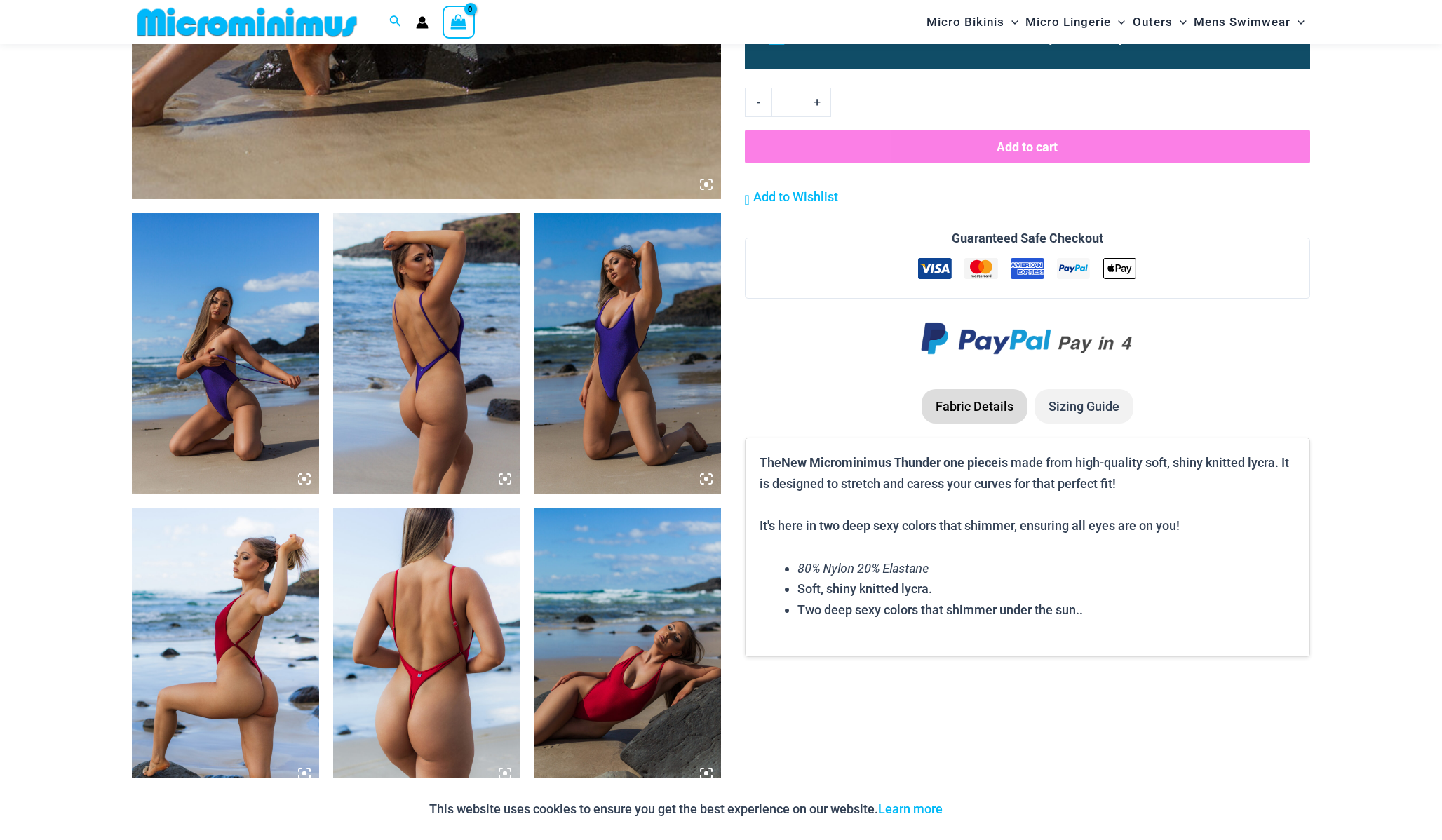
click at [617, 395] on img at bounding box center [627, 353] width 187 height 280
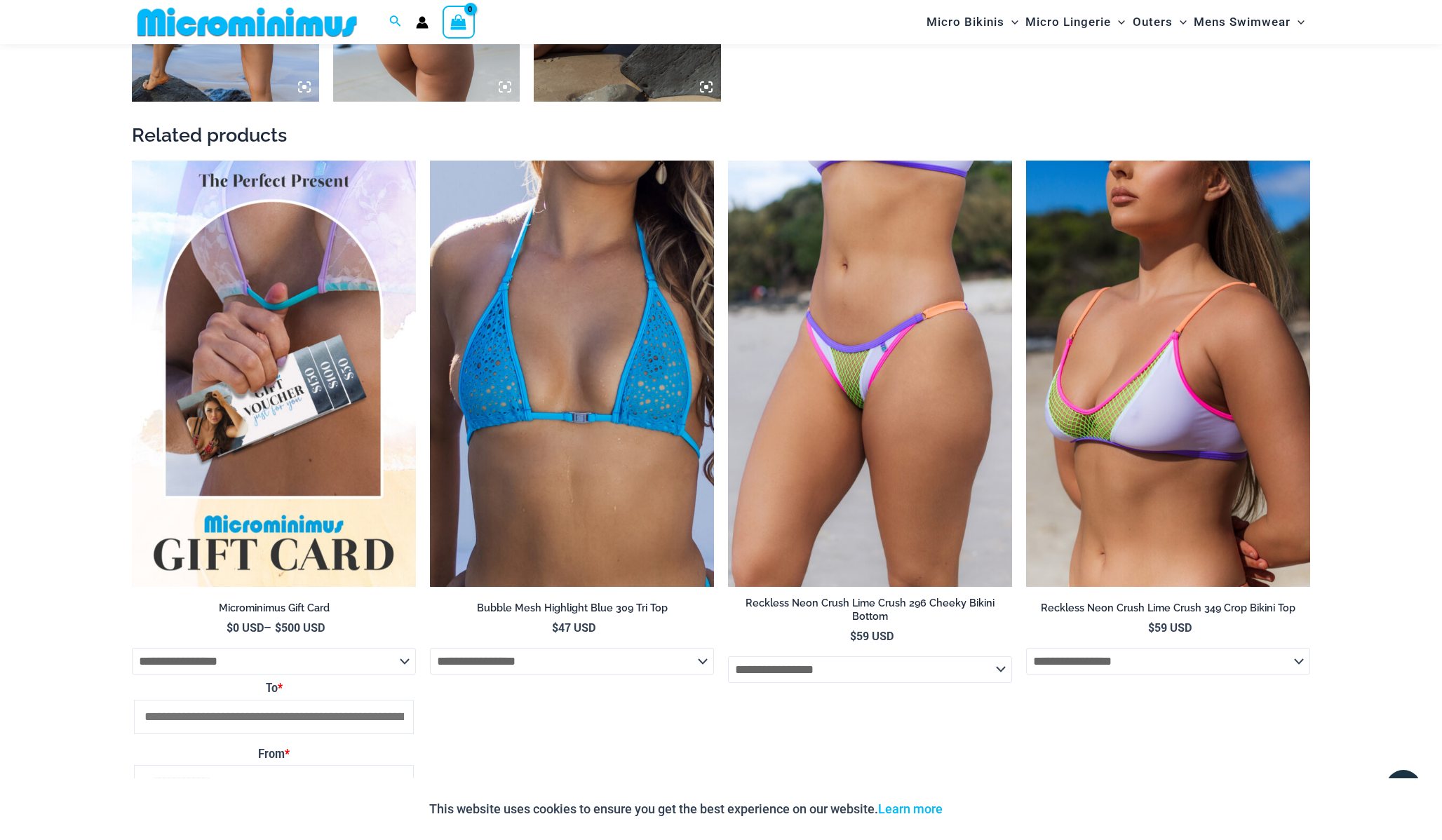
scroll to position [1519, 0]
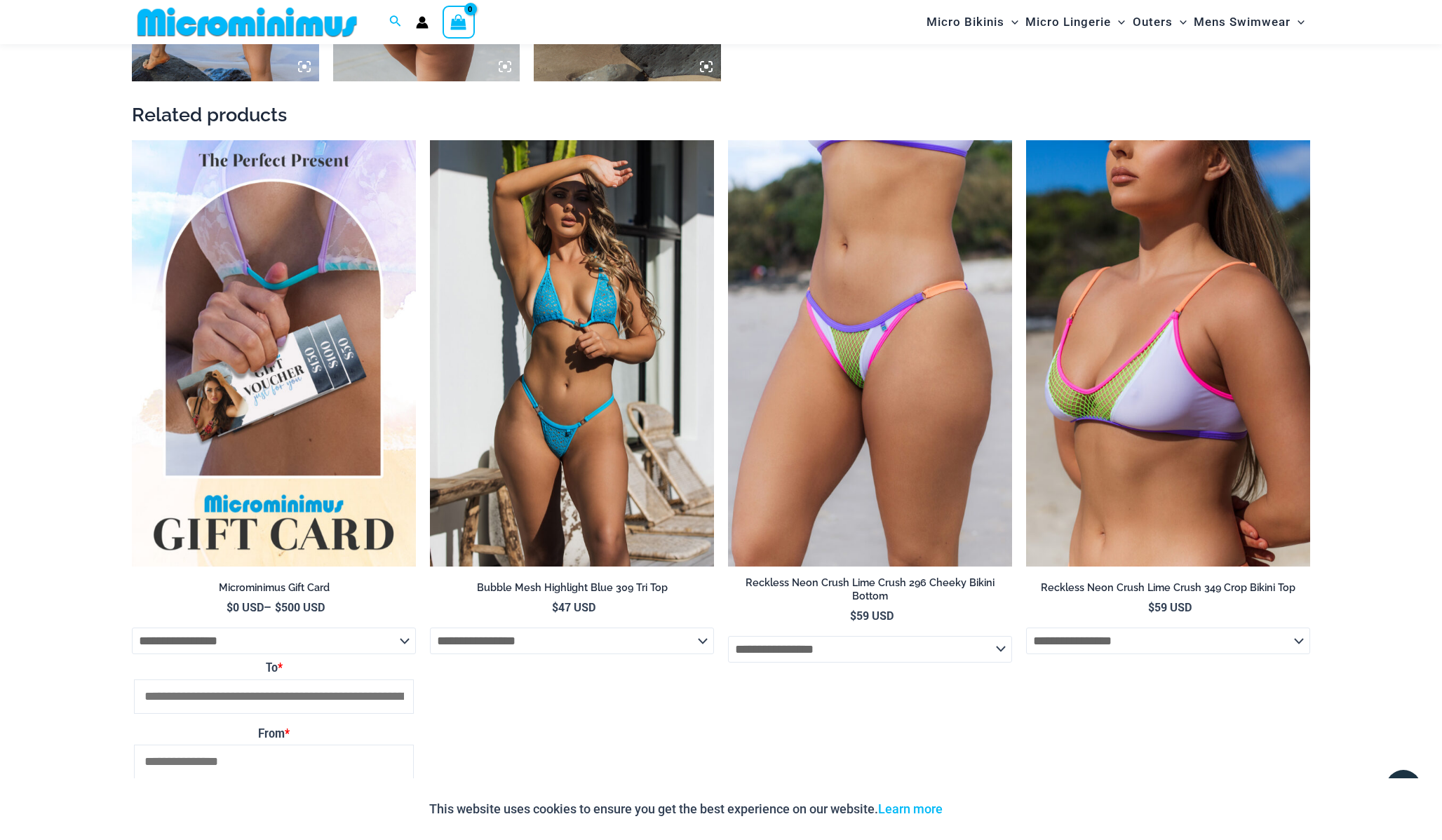
click at [607, 419] on img at bounding box center [572, 353] width 284 height 426
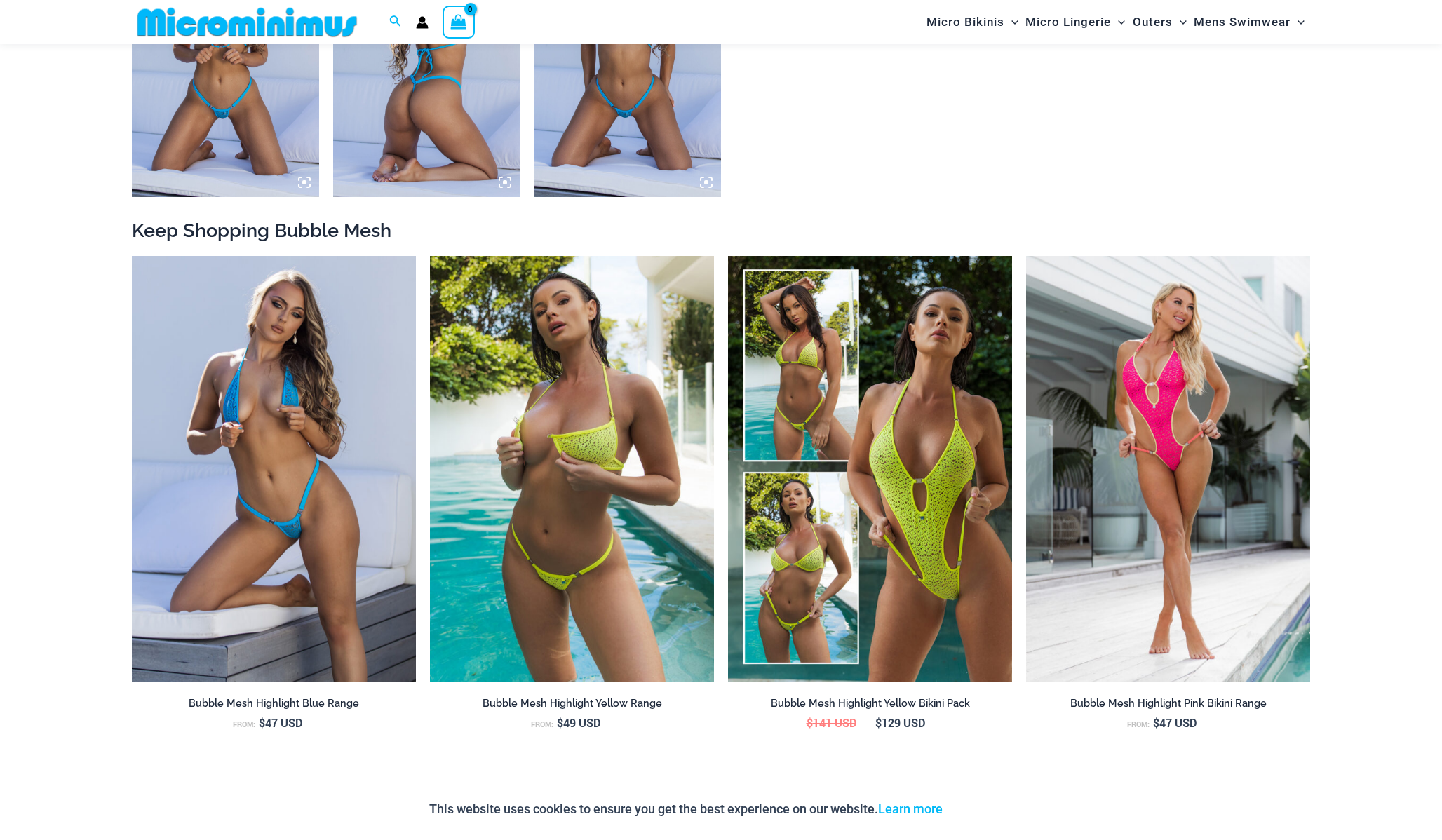
scroll to position [1421, 0]
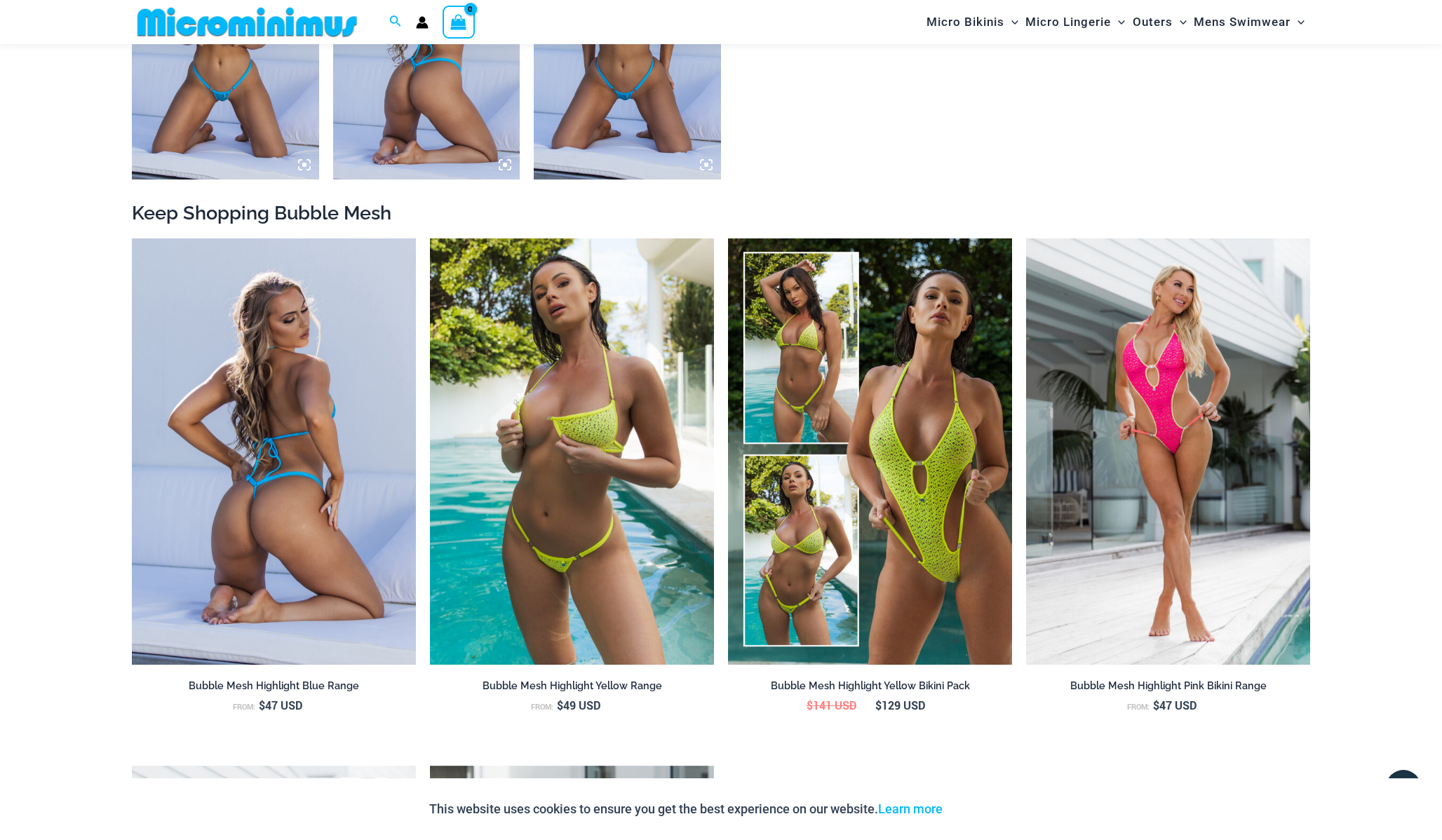
click at [332, 478] on img at bounding box center [274, 451] width 284 height 426
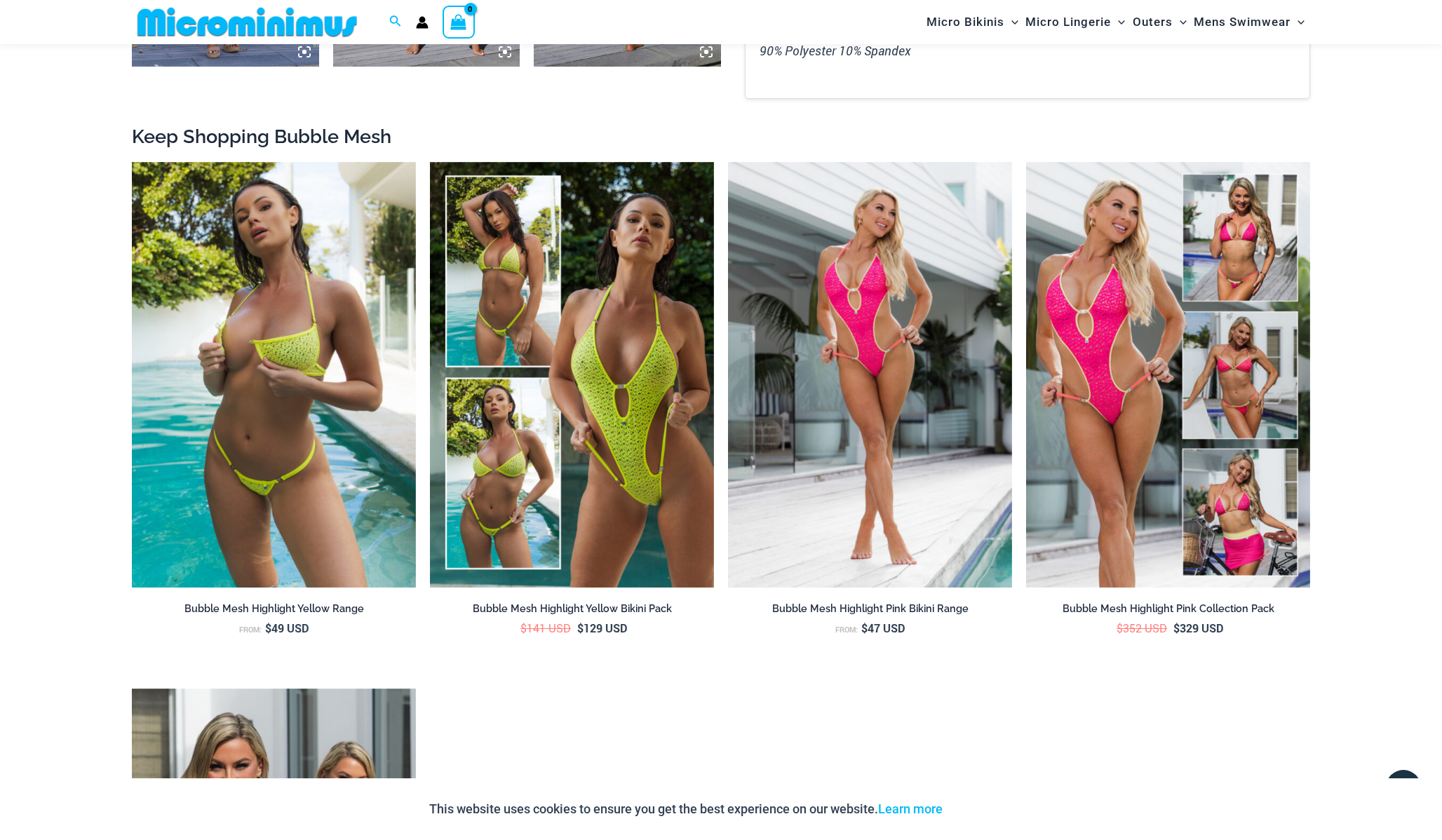
scroll to position [1552, 0]
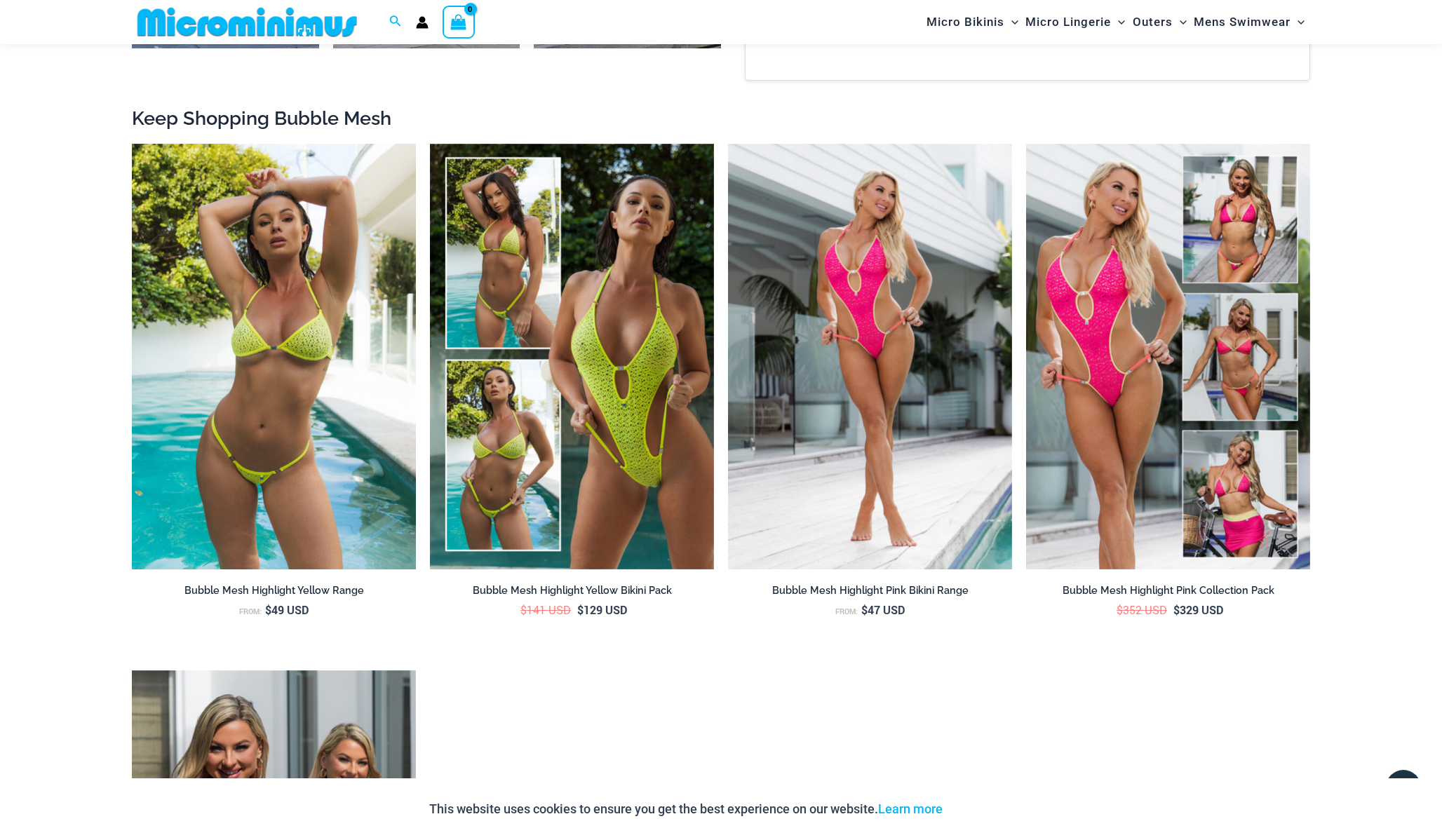
click at [376, 443] on img at bounding box center [274, 357] width 284 height 426
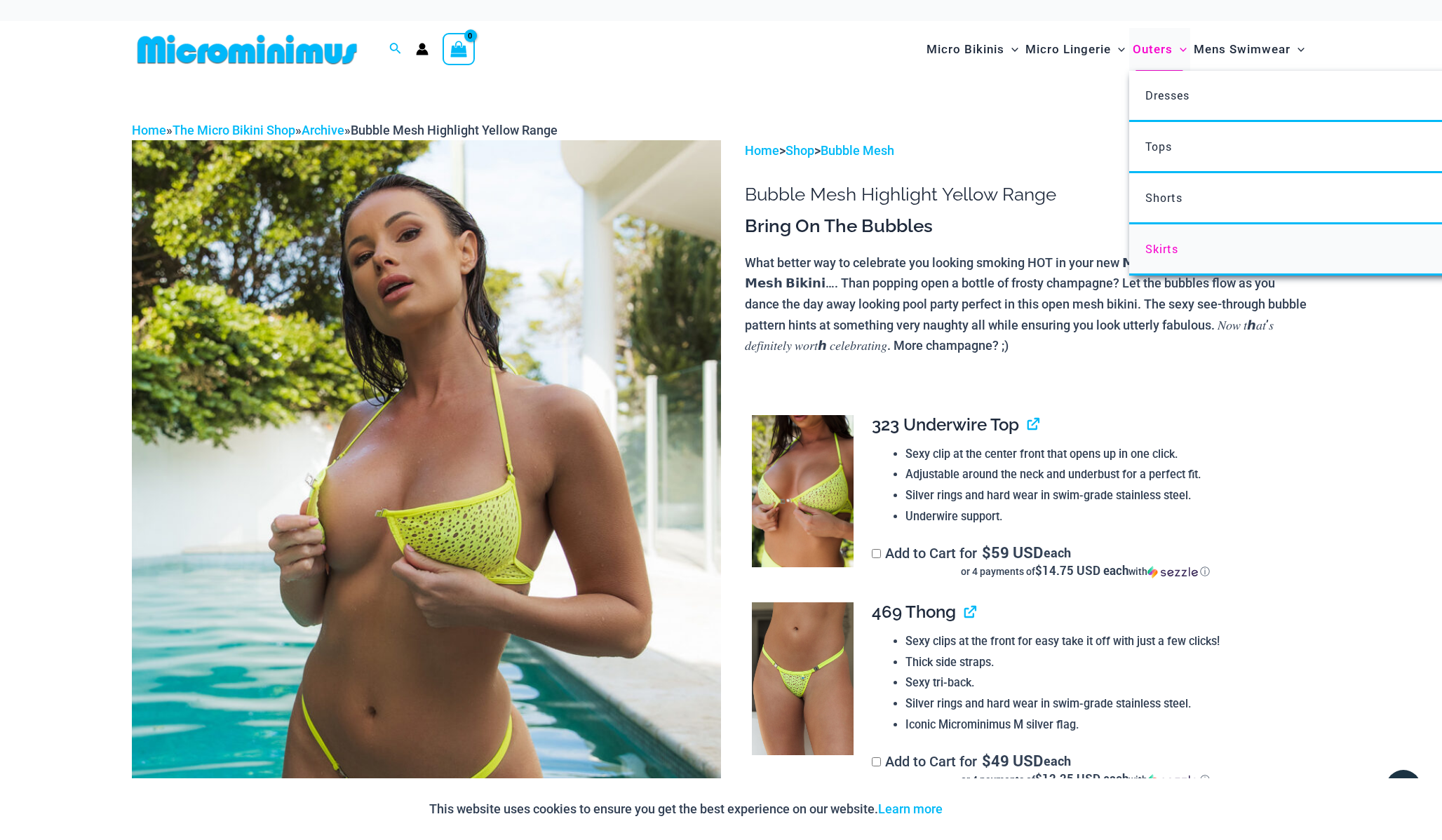
click at [1168, 250] on span "Skirts" at bounding box center [1162, 248] width 33 height 14
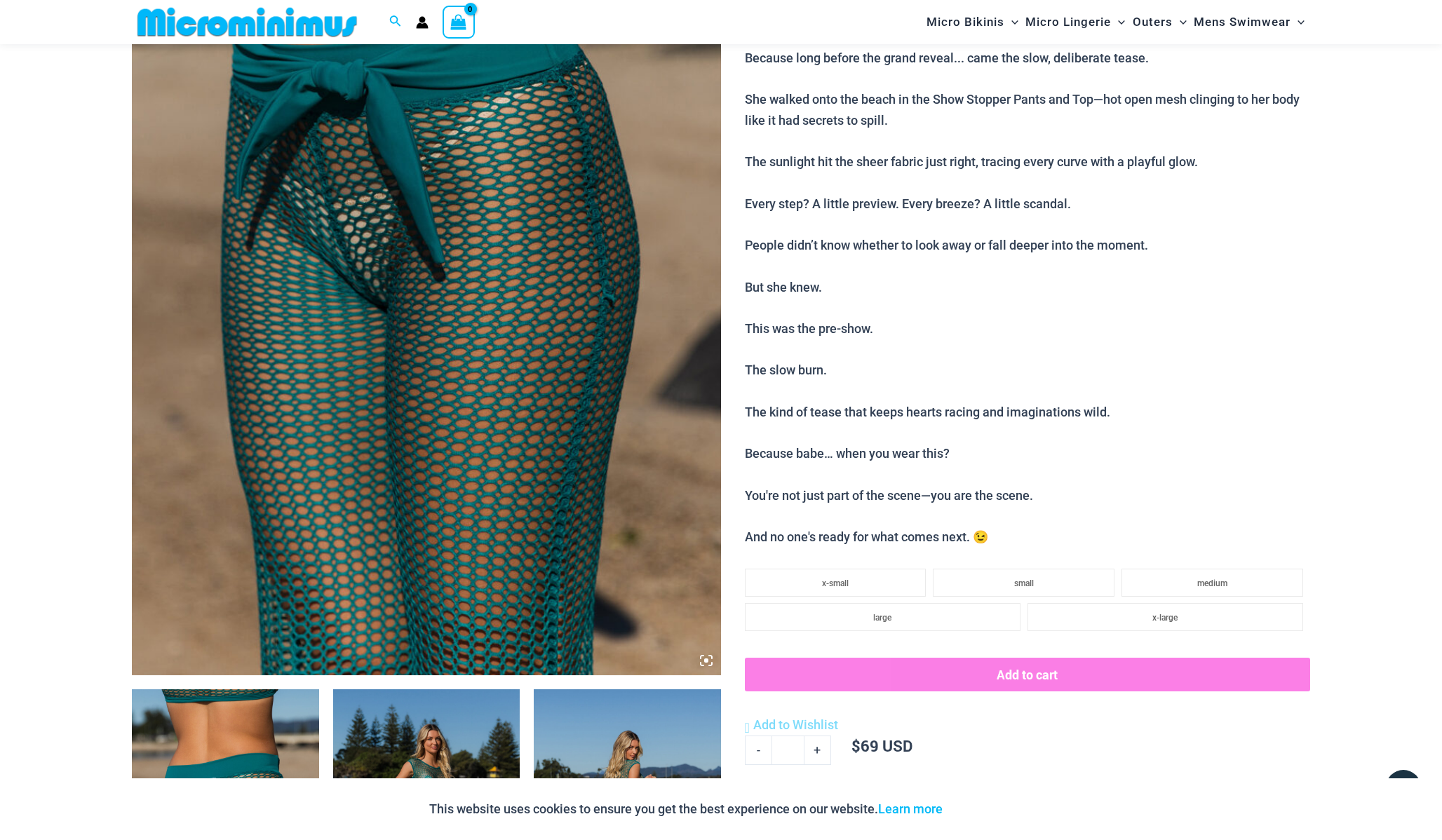
scroll to position [317, 0]
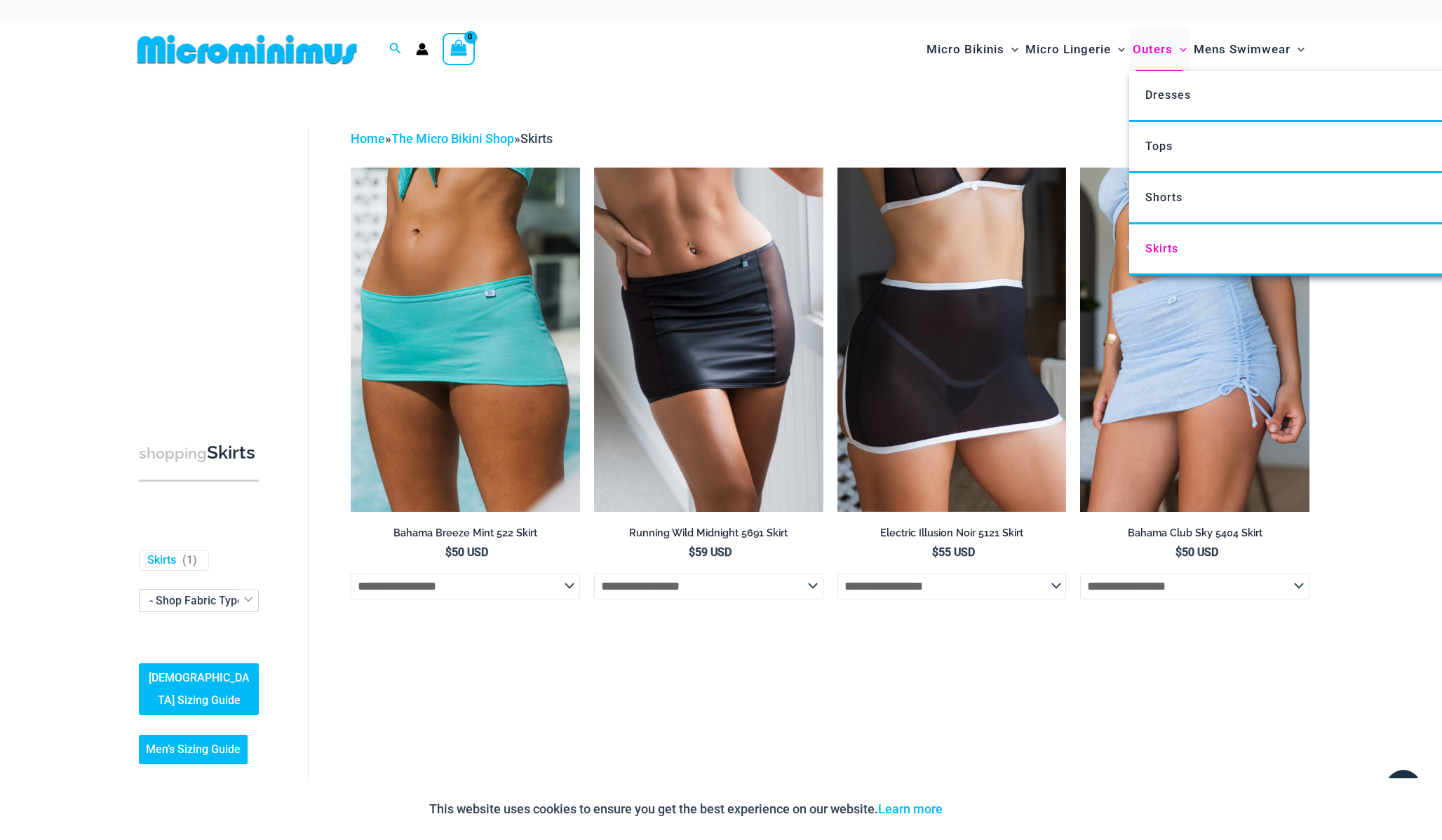
click at [1162, 48] on span "Outers" at bounding box center [1153, 49] width 40 height 36
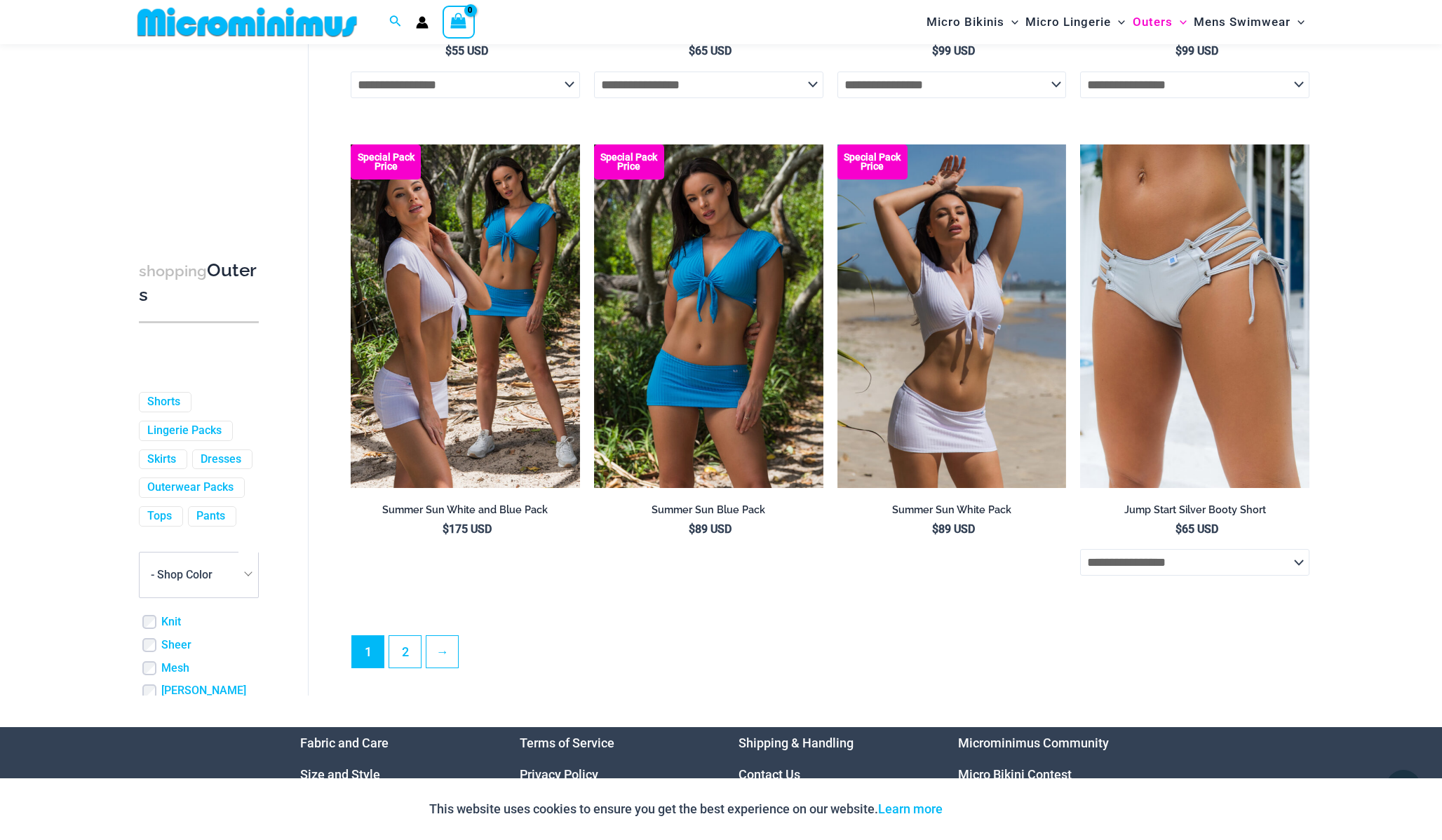
scroll to position [3468, 0]
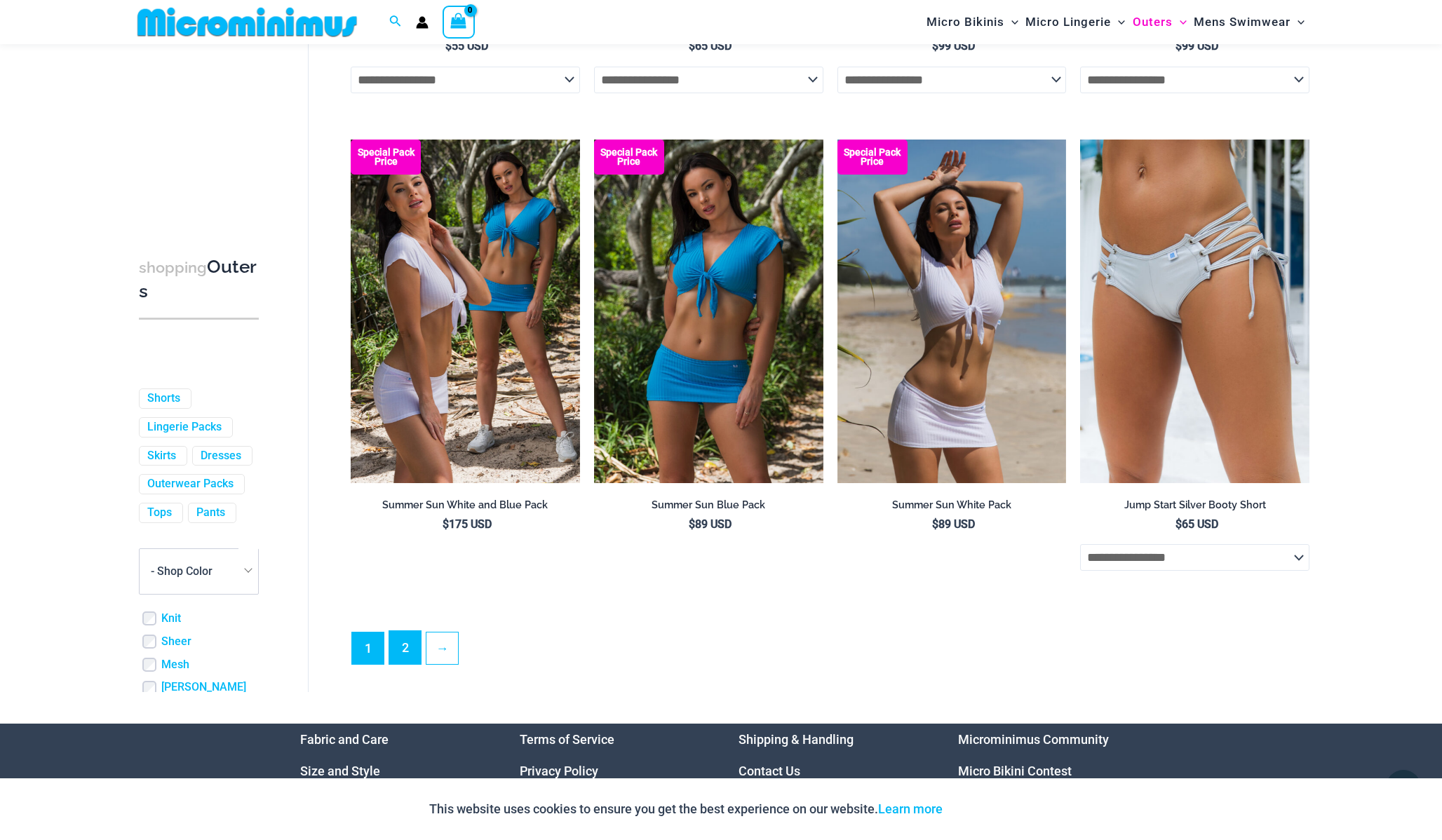
click at [398, 659] on link "2" at bounding box center [404, 647] width 32 height 33
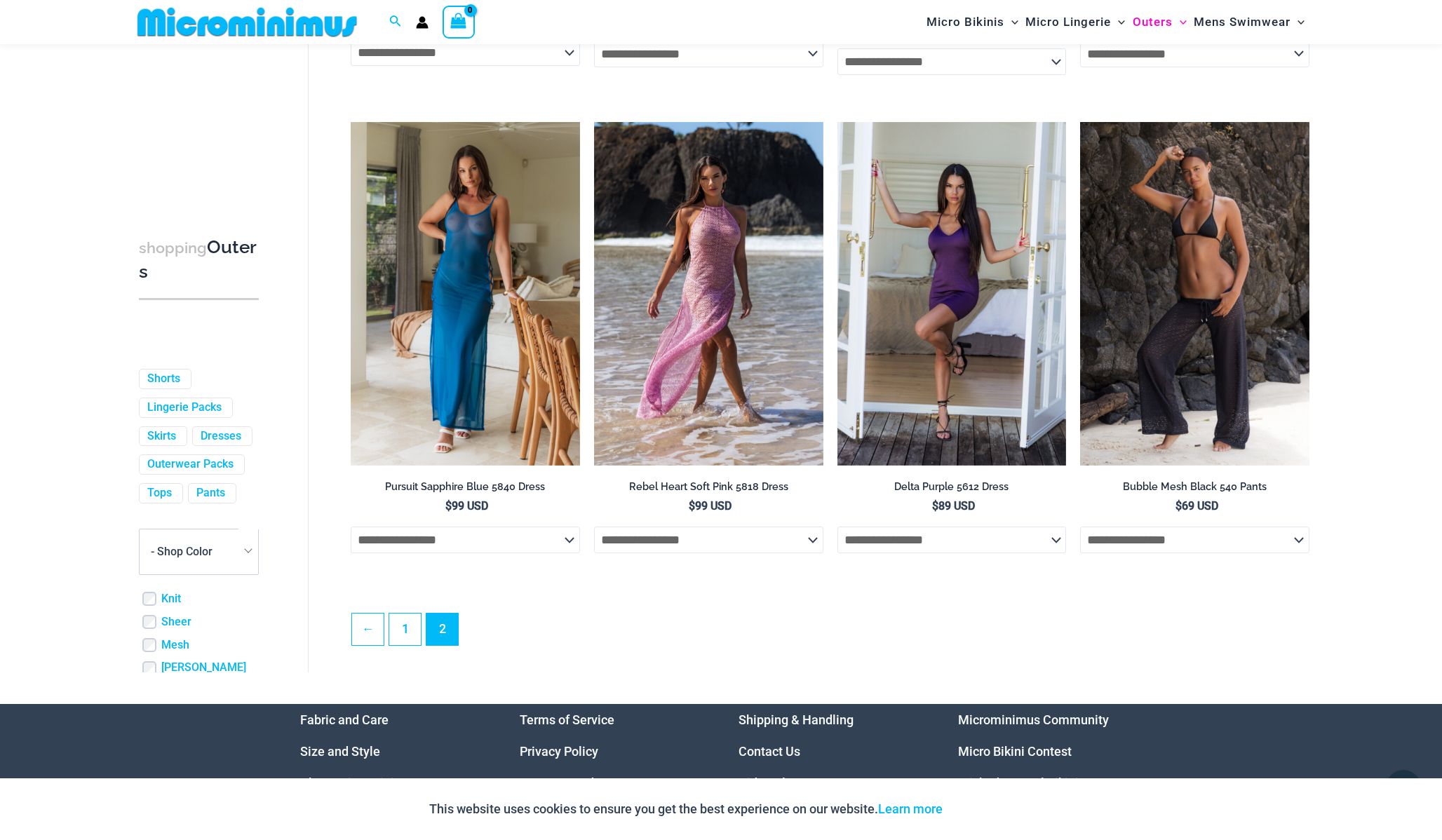
scroll to position [1927, 0]
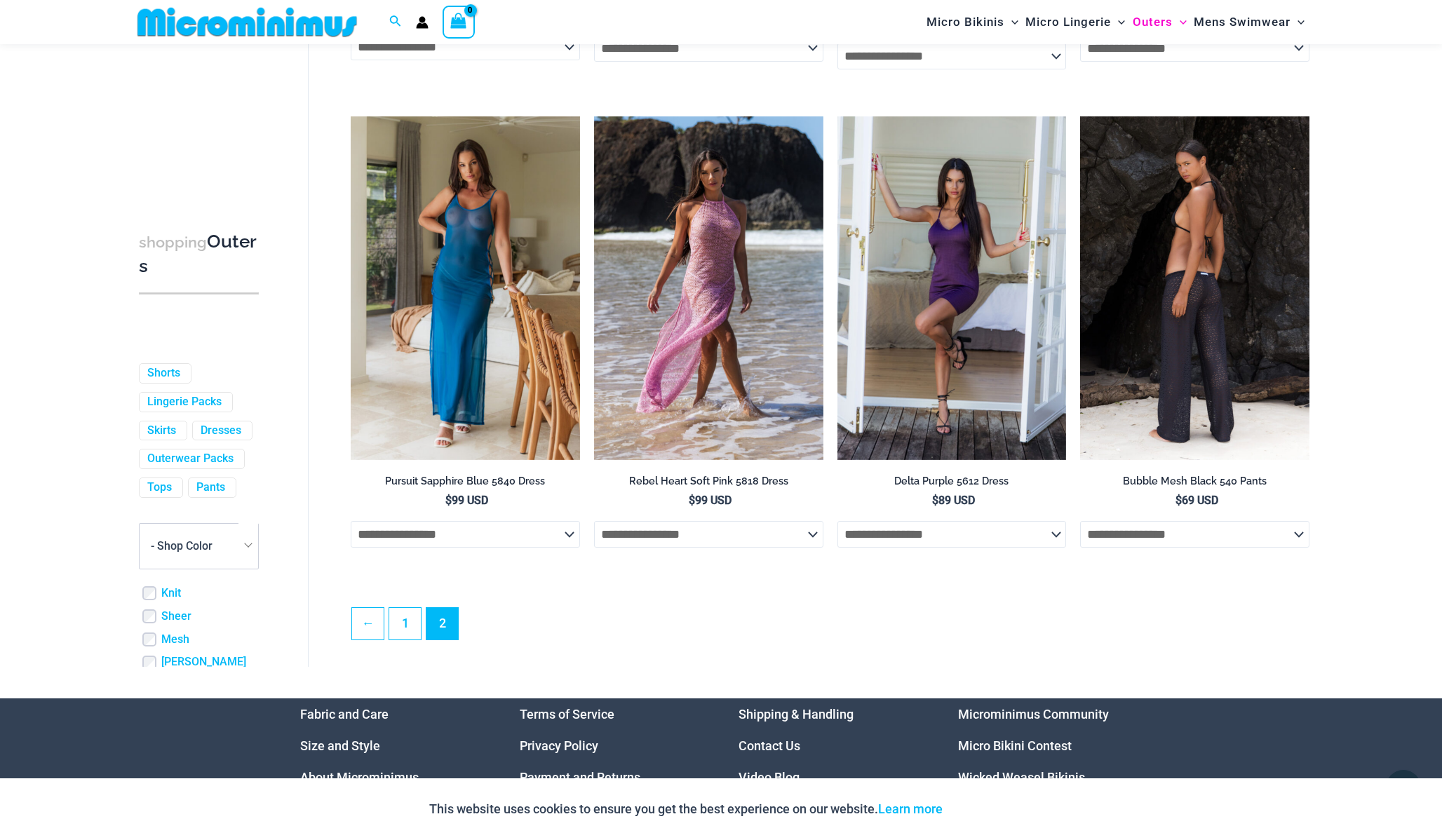
click at [1161, 288] on img at bounding box center [1194, 288] width 229 height 344
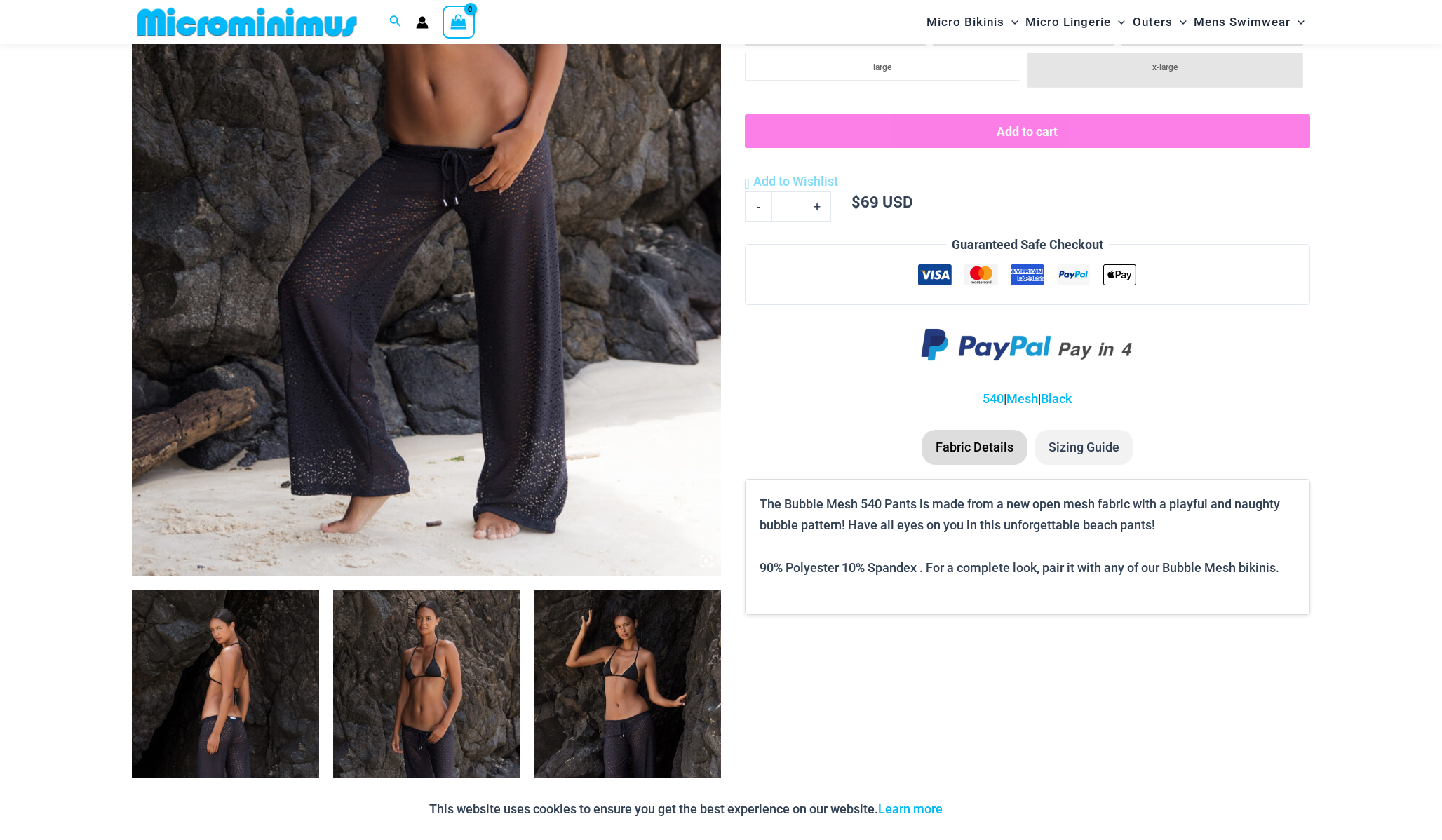
scroll to position [558, 0]
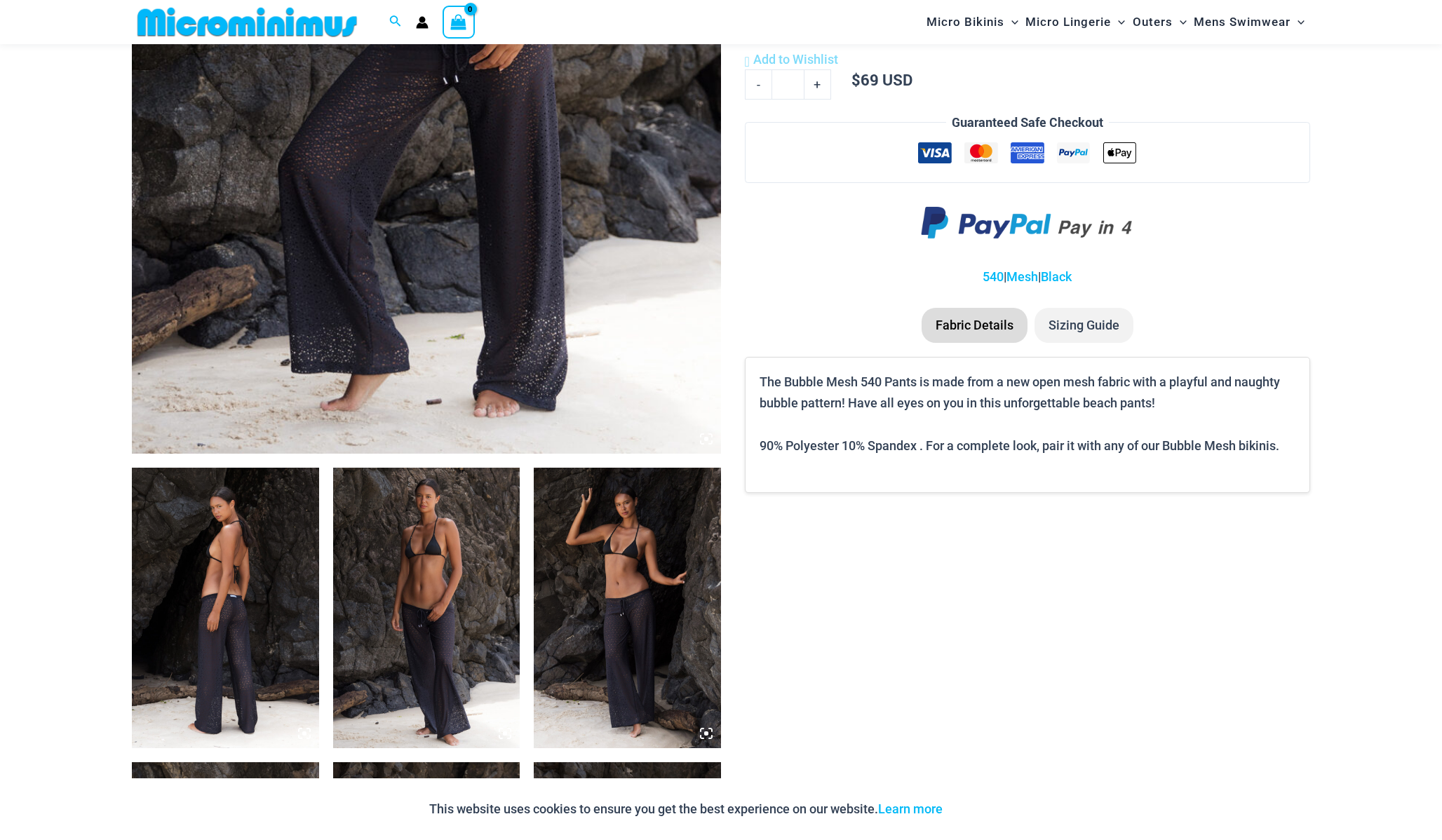
click at [461, 555] on img at bounding box center [426, 608] width 187 height 280
